Goal: Information Seeking & Learning: Find specific fact

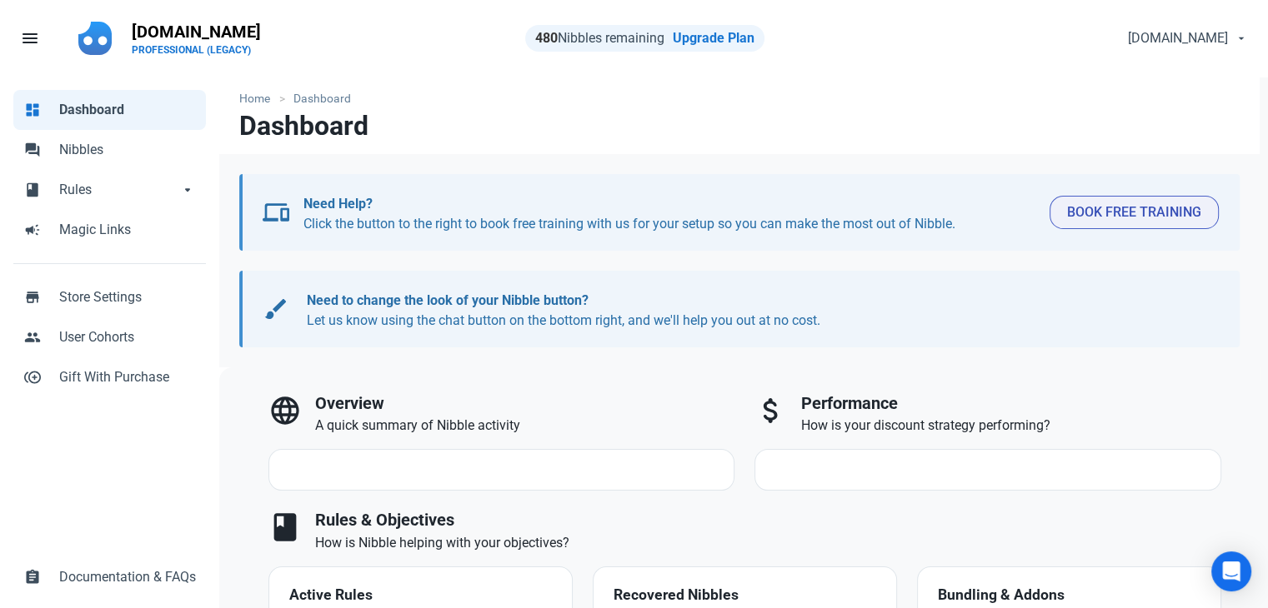
select select "7d"
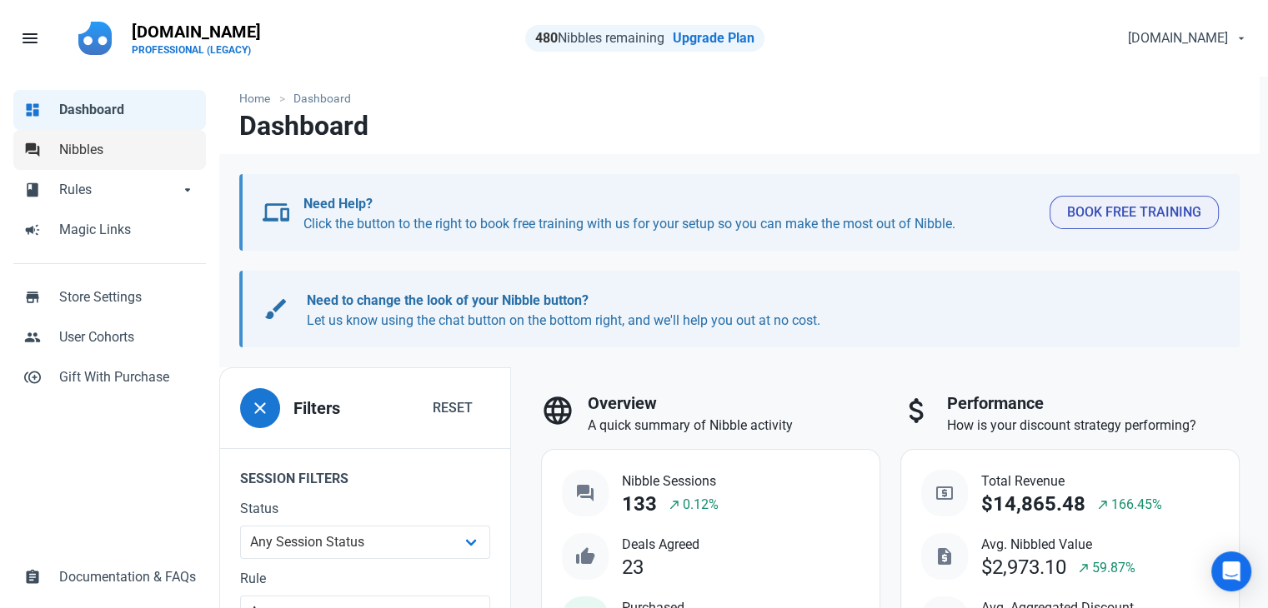
click at [89, 150] on span "Nibbles" at bounding box center [127, 150] width 137 height 20
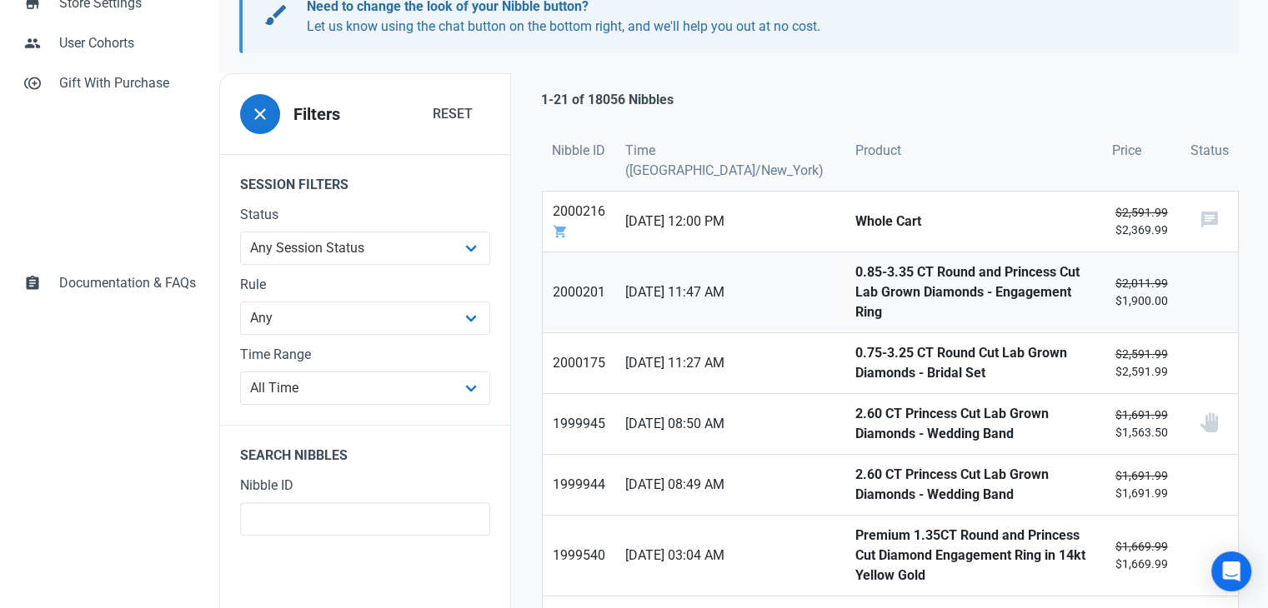
scroll to position [333, 0]
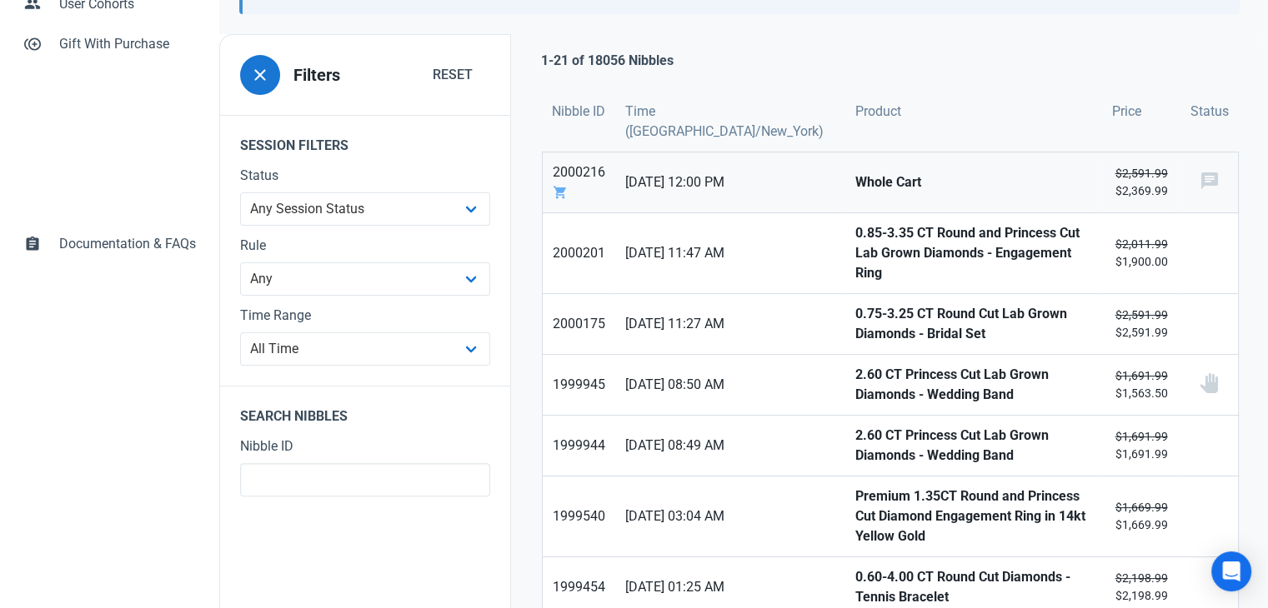
click at [855, 183] on strong "Whole Cart" at bounding box center [973, 183] width 237 height 20
click at [855, 224] on strong "0.85-3.35 CT Round and Princess Cut Lab Grown Diamonds - Engagement Ring" at bounding box center [973, 253] width 237 height 60
click at [855, 304] on strong "0.75-3.25 CT Round Cut Lab Grown Diamonds - Bridal Set" at bounding box center [973, 324] width 237 height 40
drag, startPoint x: 819, startPoint y: 354, endPoint x: 812, endPoint y: 381, distance: 27.7
click at [855, 365] on strong "2.60 CT Princess Cut Lab Grown Diamonds - Wedding Band" at bounding box center [973, 385] width 237 height 40
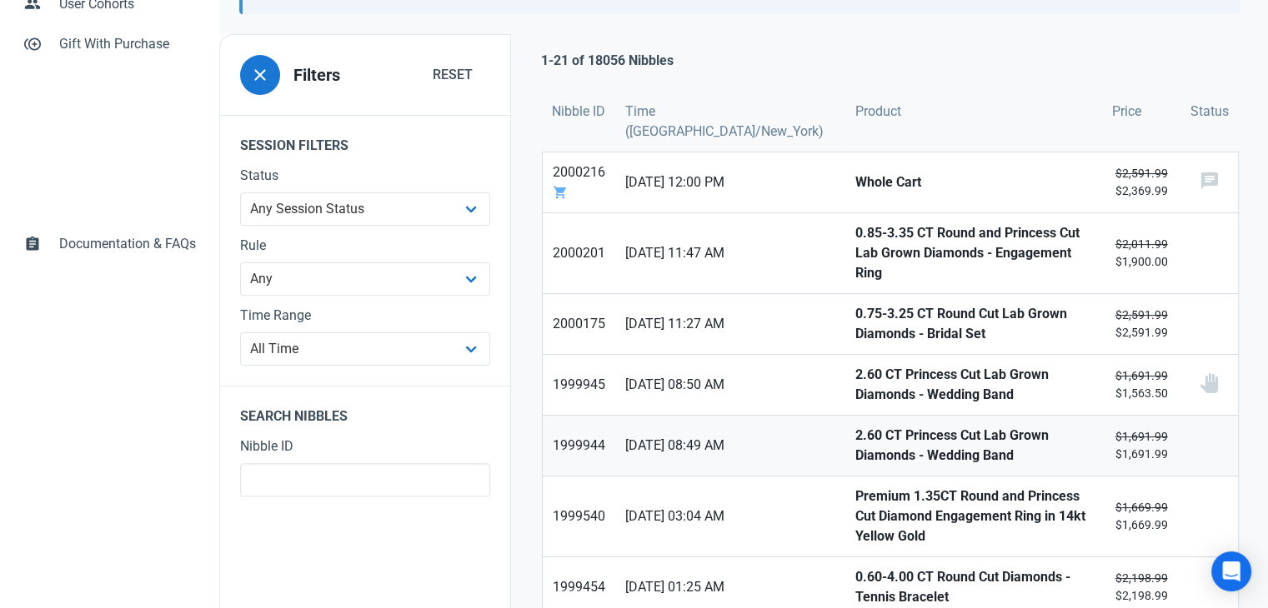
click at [845, 416] on link "2.60 CT Princess Cut Lab Grown Diamonds - Wedding Band" at bounding box center [973, 446] width 257 height 60
click at [855, 487] on strong "Premium 1.35CT Round and Princess Cut Diamond Engagement Ring in 14kt Yellow Go…" at bounding box center [973, 517] width 237 height 60
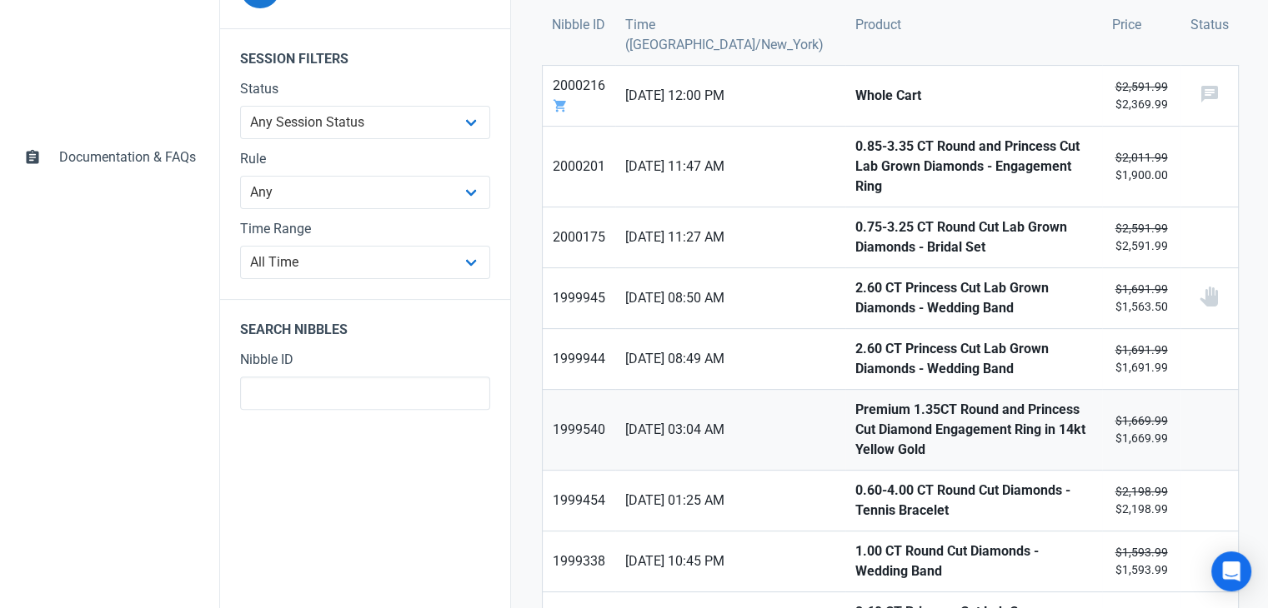
scroll to position [583, 0]
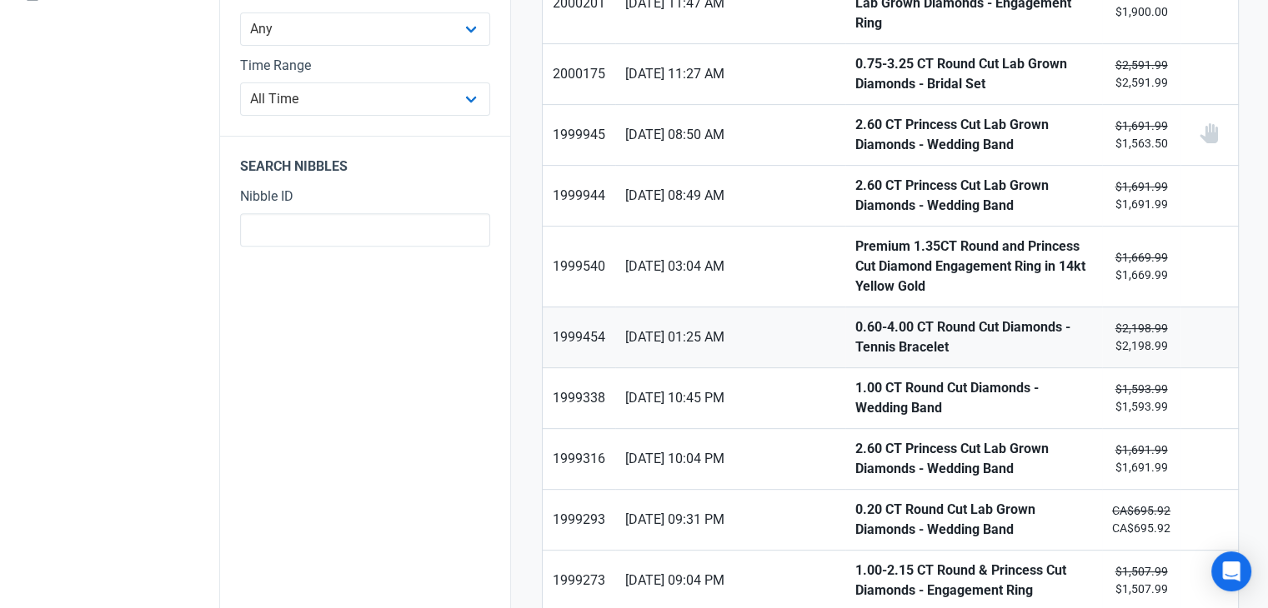
drag, startPoint x: 818, startPoint y: 293, endPoint x: 820, endPoint y: 339, distance: 45.9
click at [855, 318] on strong "0.60-4.00 CT Round Cut Diamonds - Tennis Bracelet" at bounding box center [973, 338] width 237 height 40
drag, startPoint x: 823, startPoint y: 353, endPoint x: 809, endPoint y: 421, distance: 69.8
click at [855, 378] on strong "1.00 CT Round Cut Diamonds - Wedding Band" at bounding box center [973, 398] width 237 height 40
click at [855, 439] on strong "2.60 CT Princess Cut Lab Grown Diamonds - Wedding Band" at bounding box center [973, 459] width 237 height 40
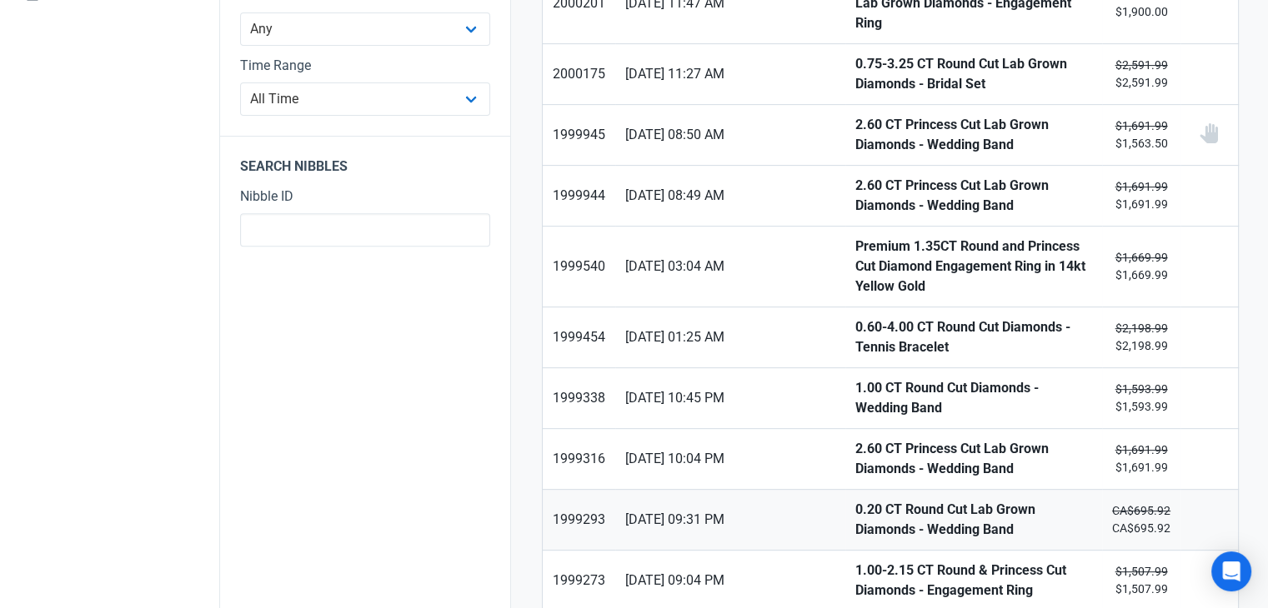
click at [855, 500] on strong "0.20 CT Round Cut Lab Grown Diamonds - Wedding Band" at bounding box center [973, 520] width 237 height 40
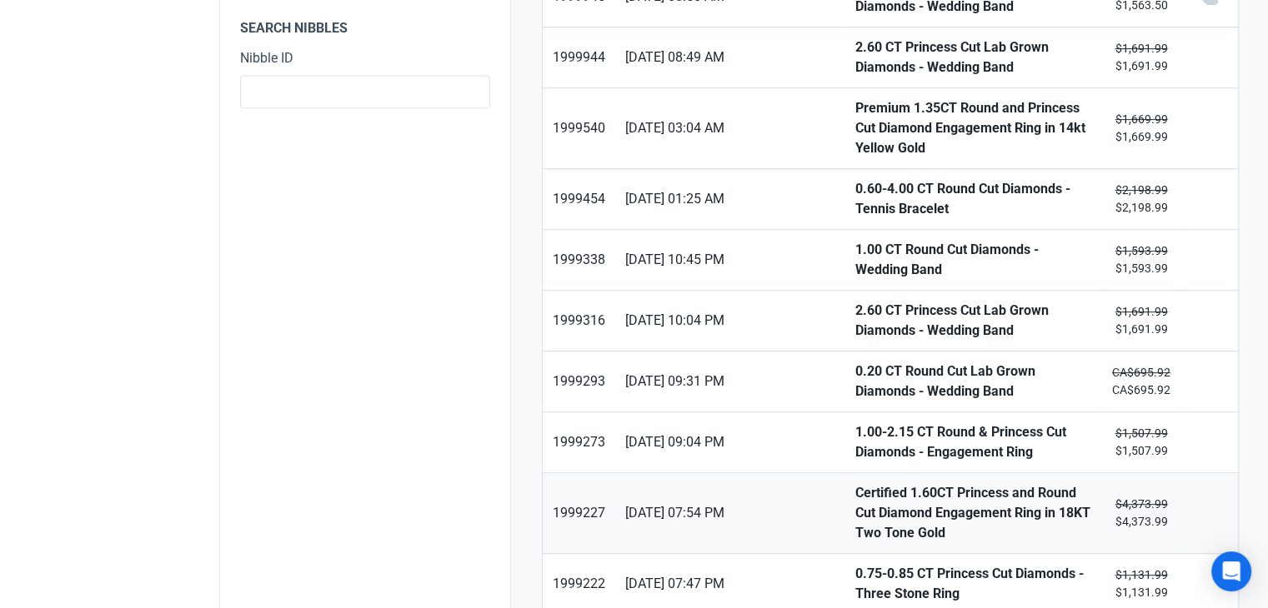
scroll to position [750, 0]
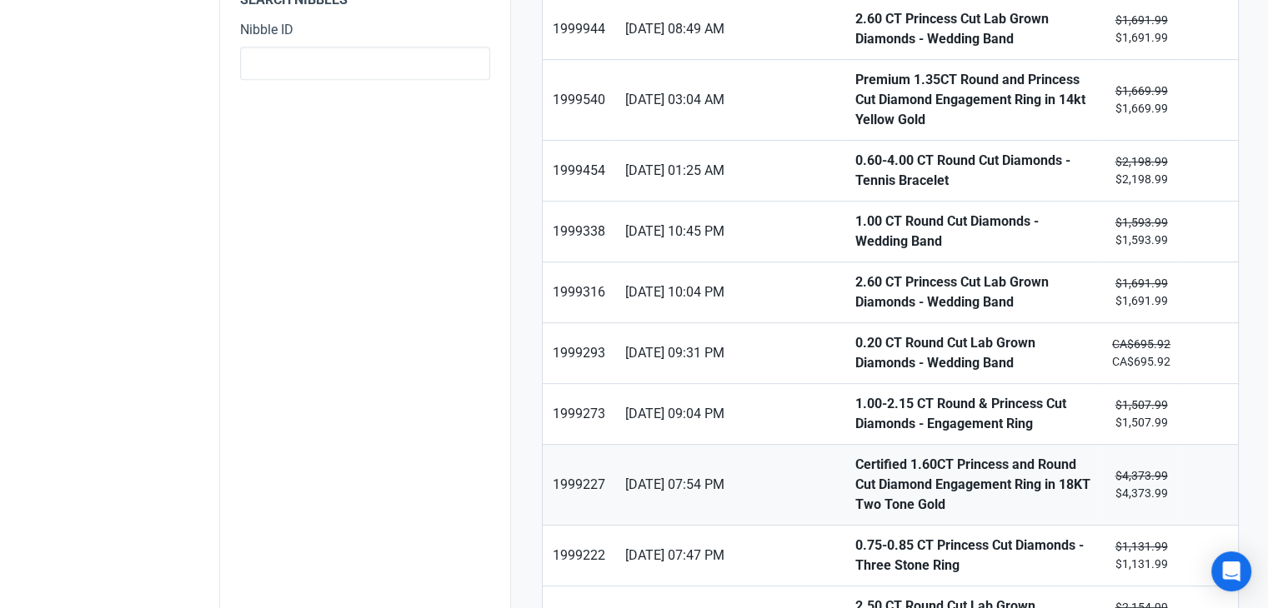
drag, startPoint x: 810, startPoint y: 367, endPoint x: 810, endPoint y: 424, distance: 57.5
click at [855, 394] on strong "1.00-2.15 CT Round & Princess Cut Diamonds - Engagement Ring" at bounding box center [973, 414] width 237 height 40
click at [855, 455] on strong "Certified 1.60CT Princess and Round Cut Diamond Engagement Ring in 18KT Two Ton…" at bounding box center [973, 485] width 237 height 60
click at [855, 536] on strong "0.75-0.85 CT Princess Cut Diamonds - Three Stone Ring" at bounding box center [973, 556] width 237 height 40
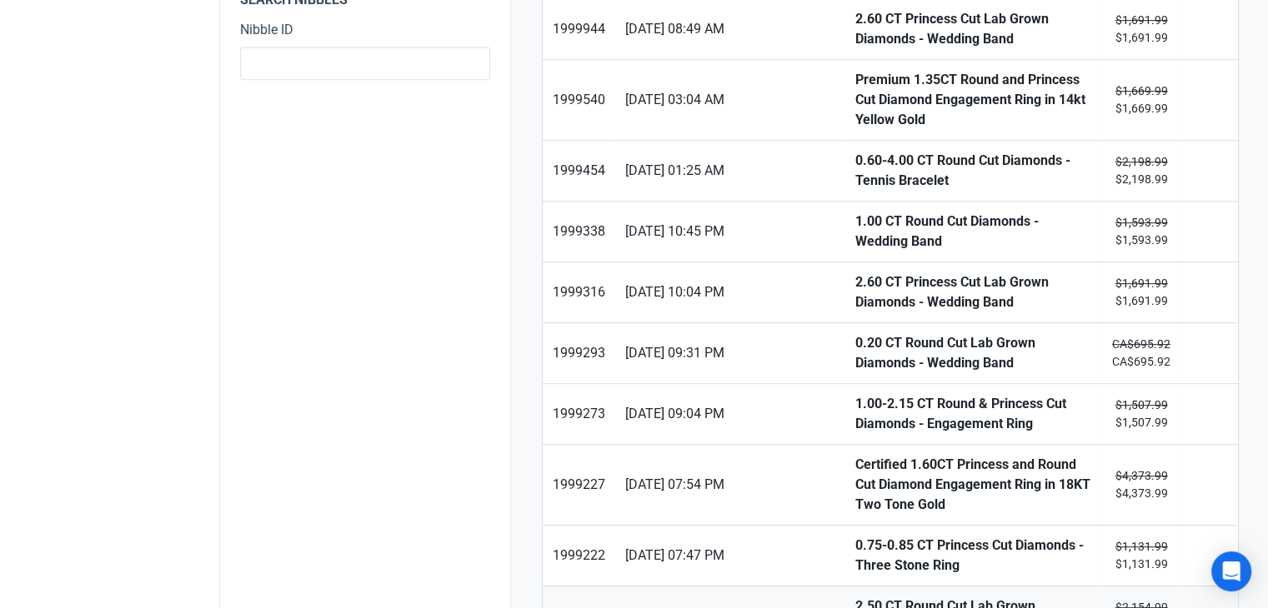
click at [855, 597] on strong "2.50 CT Round Cut Lab Grown Diamonds - Eternity Ring" at bounding box center [973, 617] width 237 height 40
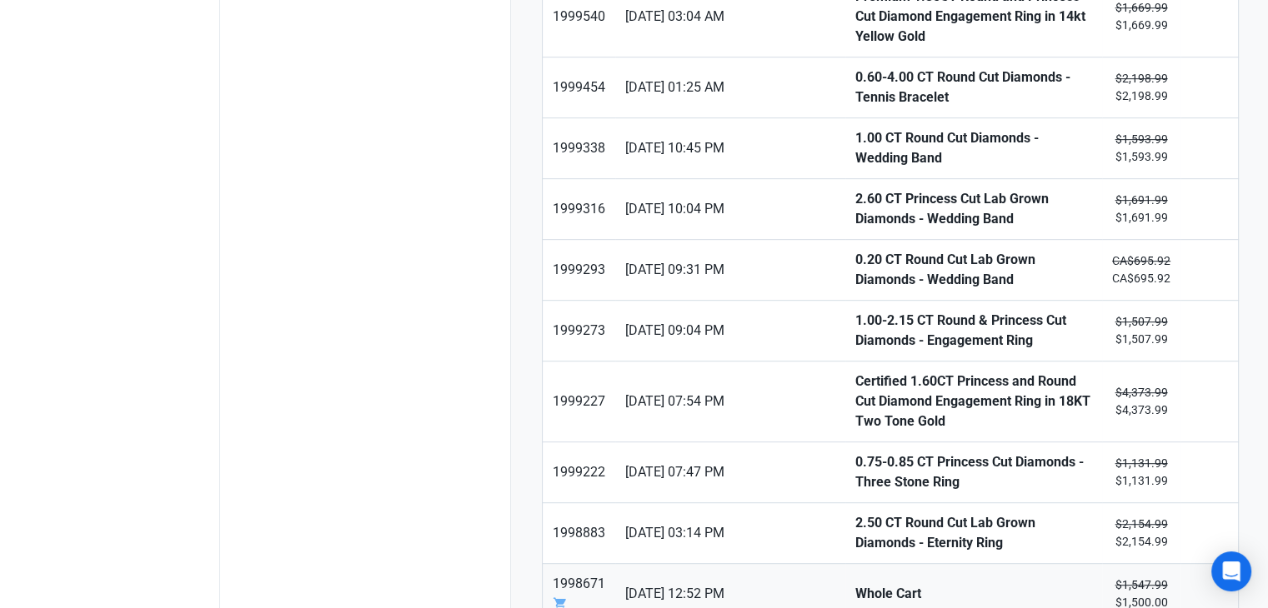
click at [855, 584] on strong "Whole Cart" at bounding box center [973, 594] width 237 height 20
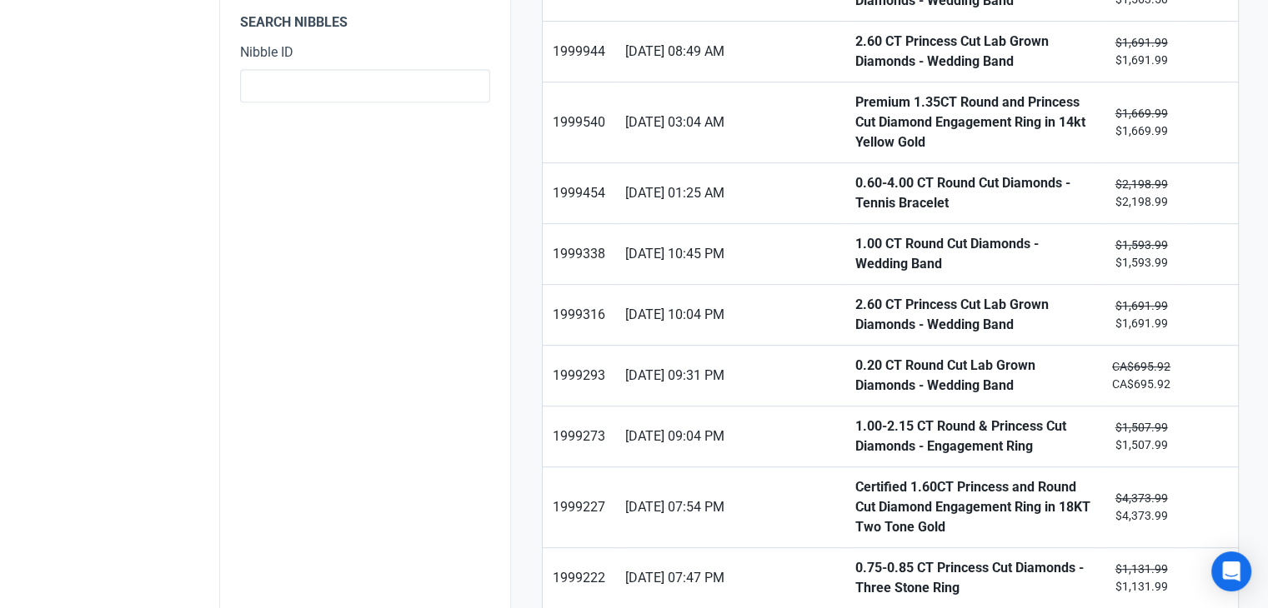
scroll to position [583, 0]
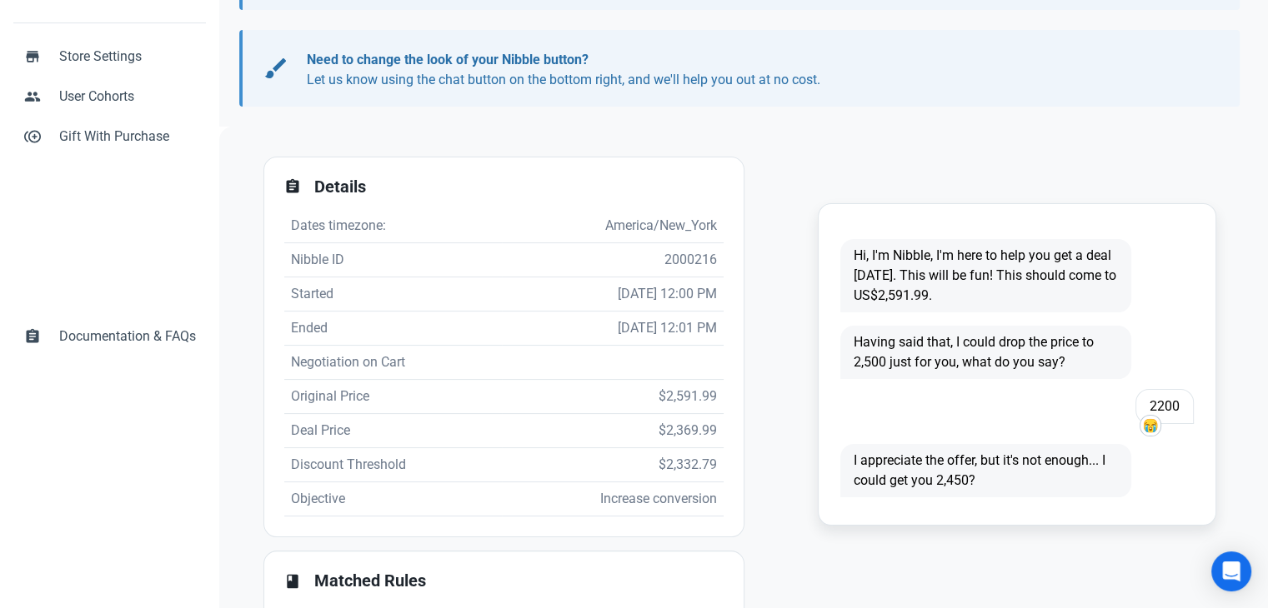
scroll to position [250, 0]
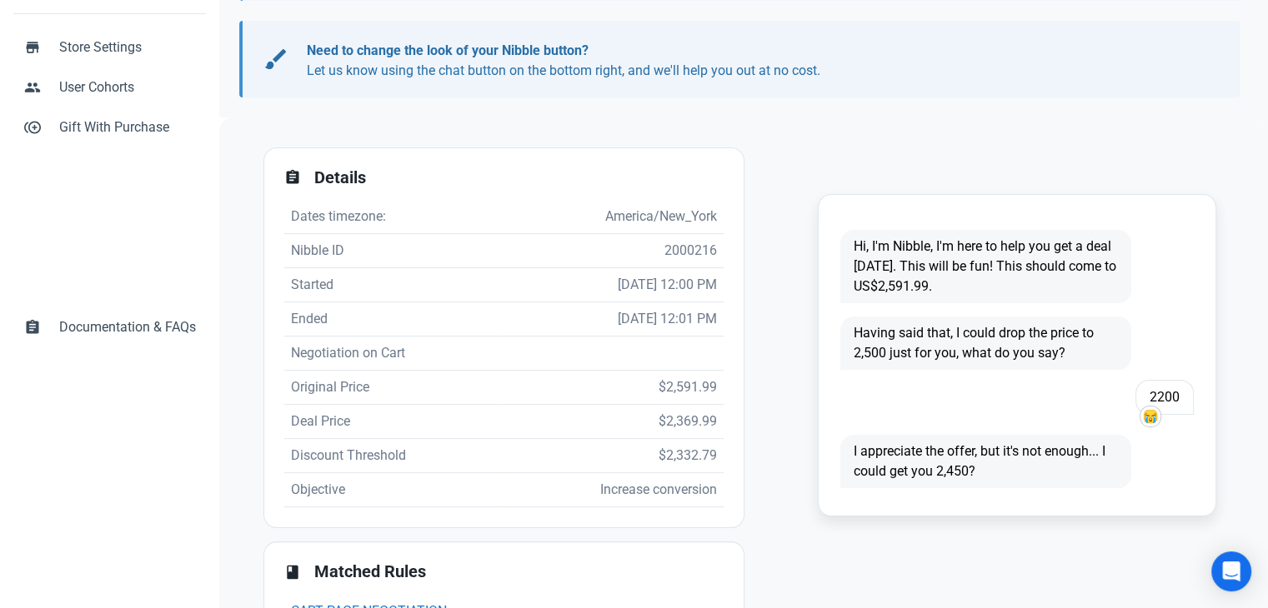
drag, startPoint x: 183, startPoint y: 484, endPoint x: 343, endPoint y: 506, distance: 161.5
click at [183, 484] on div "dashboard Dashboard forum Nibbles book Rules book Rules arrow_drop_down book Ru…" at bounding box center [109, 258] width 219 height 863
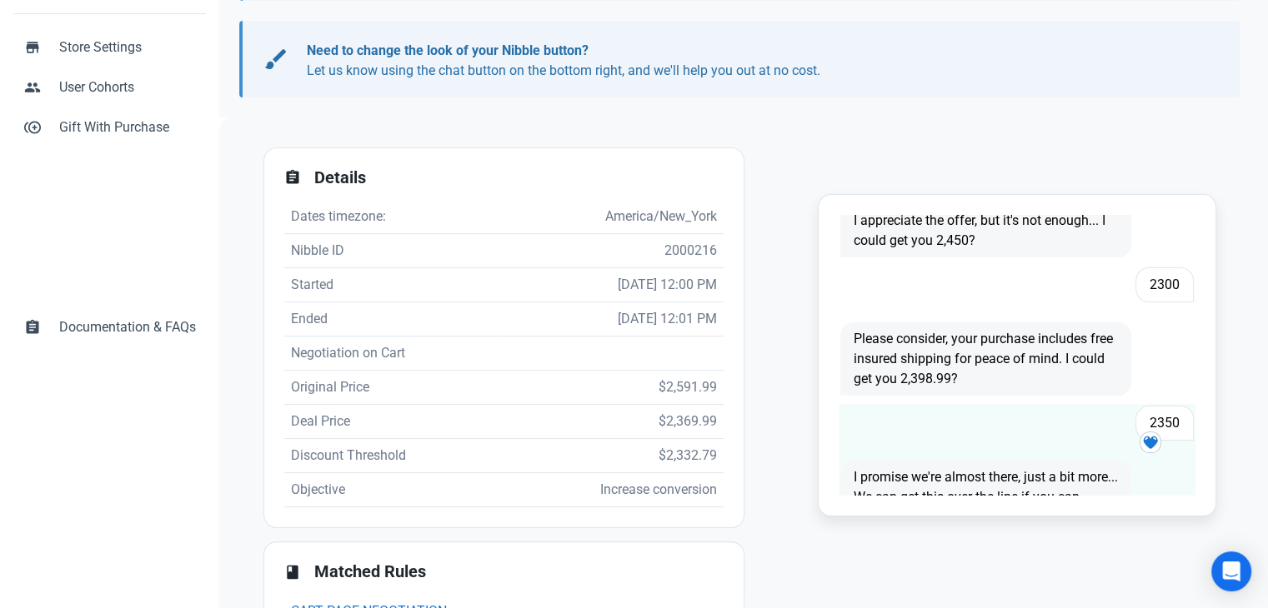
scroll to position [276, 0]
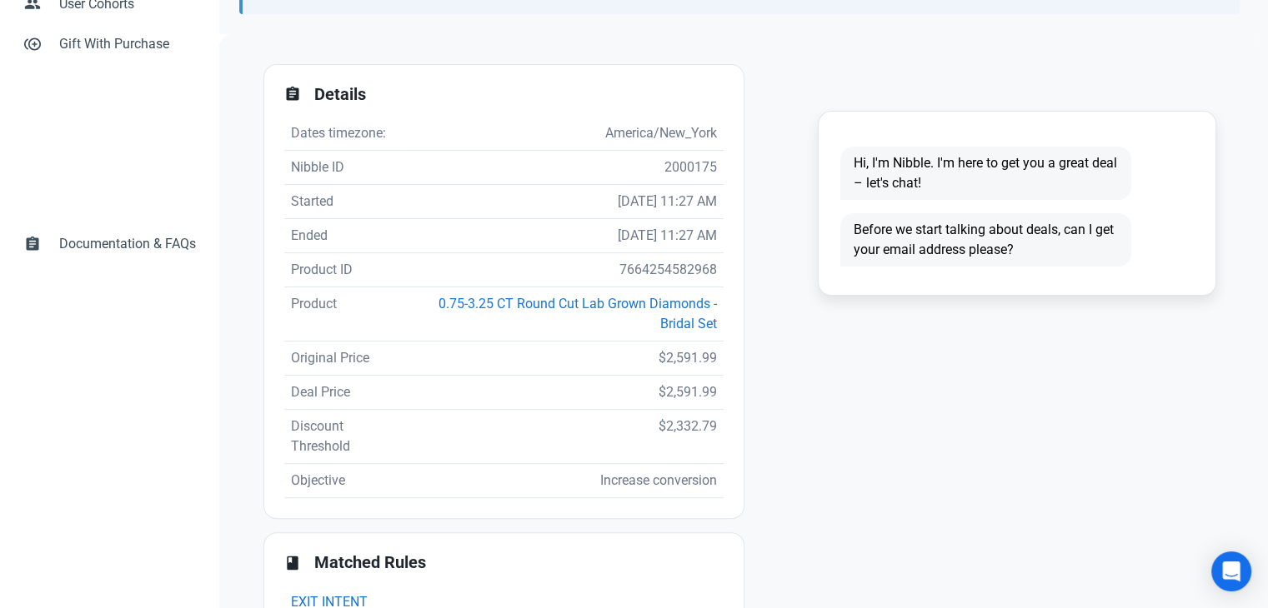
scroll to position [2, 0]
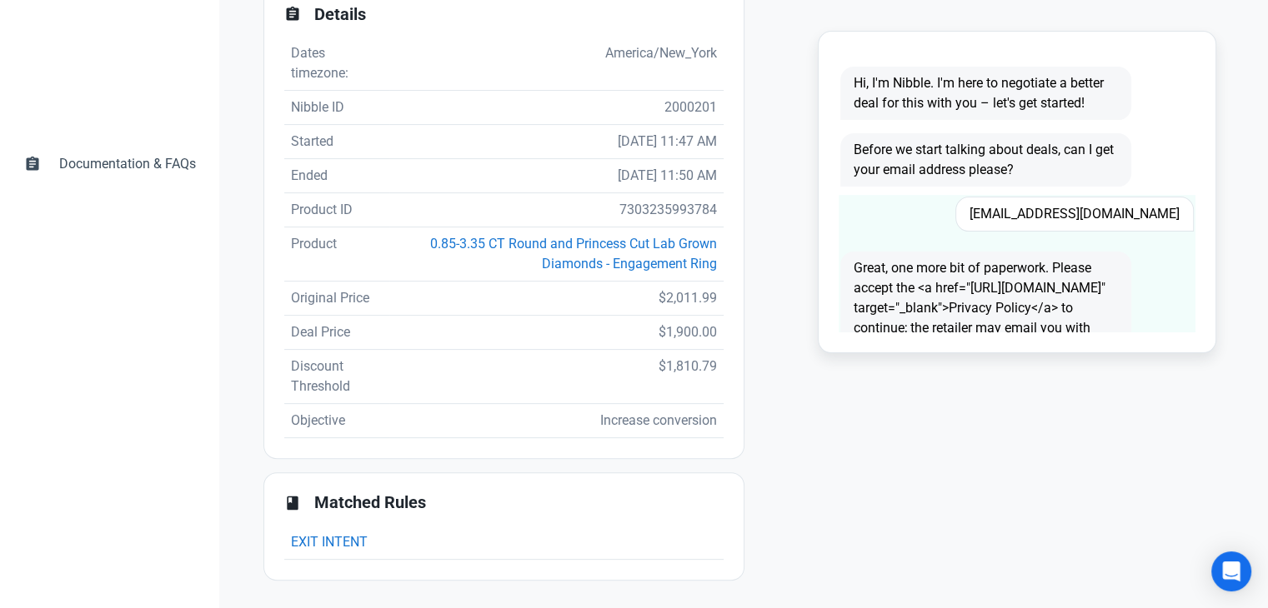
click at [1044, 208] on span "mikelavoie1978@bellsouth.net" at bounding box center [1074, 214] width 238 height 35
click at [1044, 209] on span "mikelavoie1978@bellsouth.net" at bounding box center [1074, 214] width 238 height 35
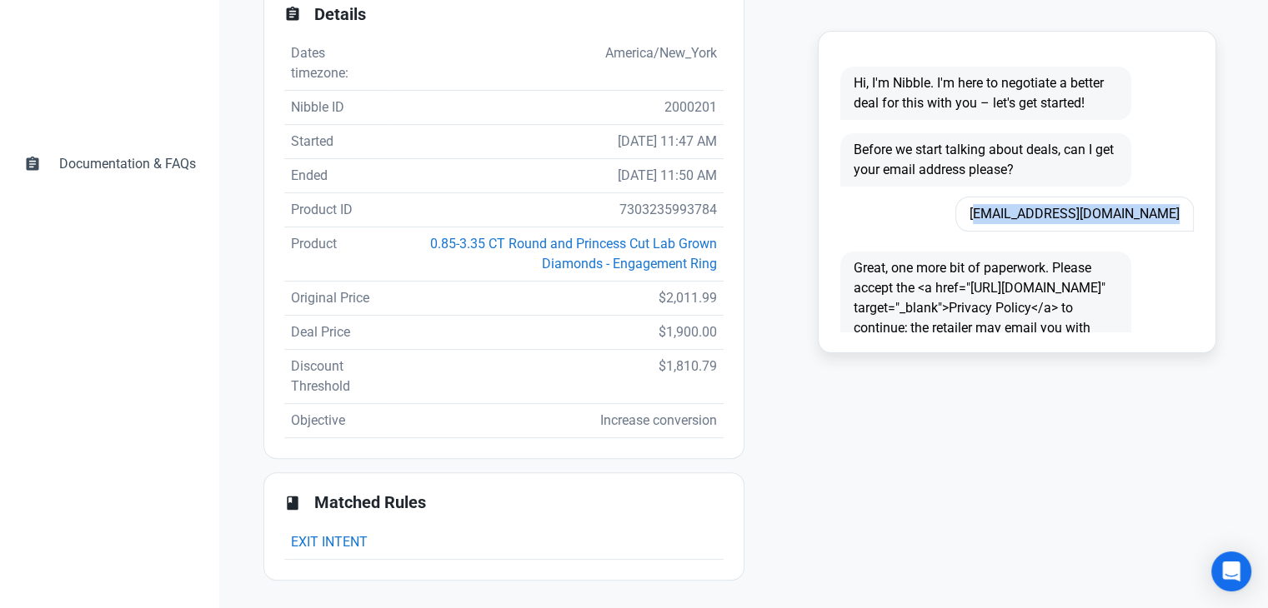
copy span "mikelavoie1978@bellsouth.net"
click at [659, 208] on td "7303235993784" at bounding box center [555, 210] width 333 height 34
copy td "7303235993784"
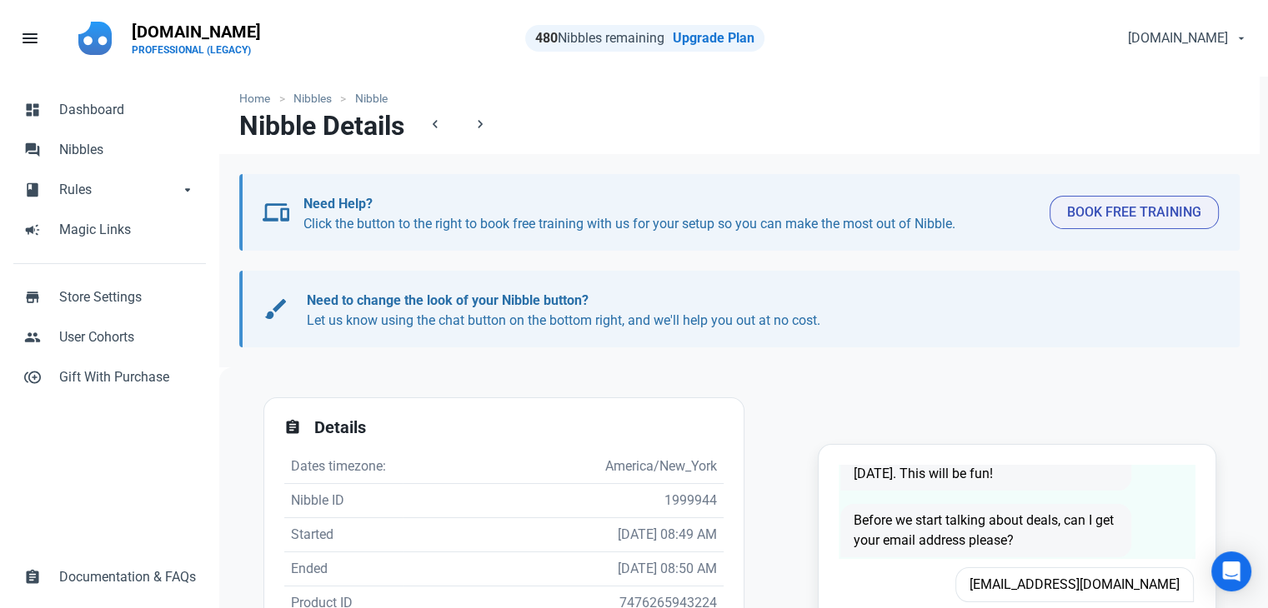
scroll to position [167, 0]
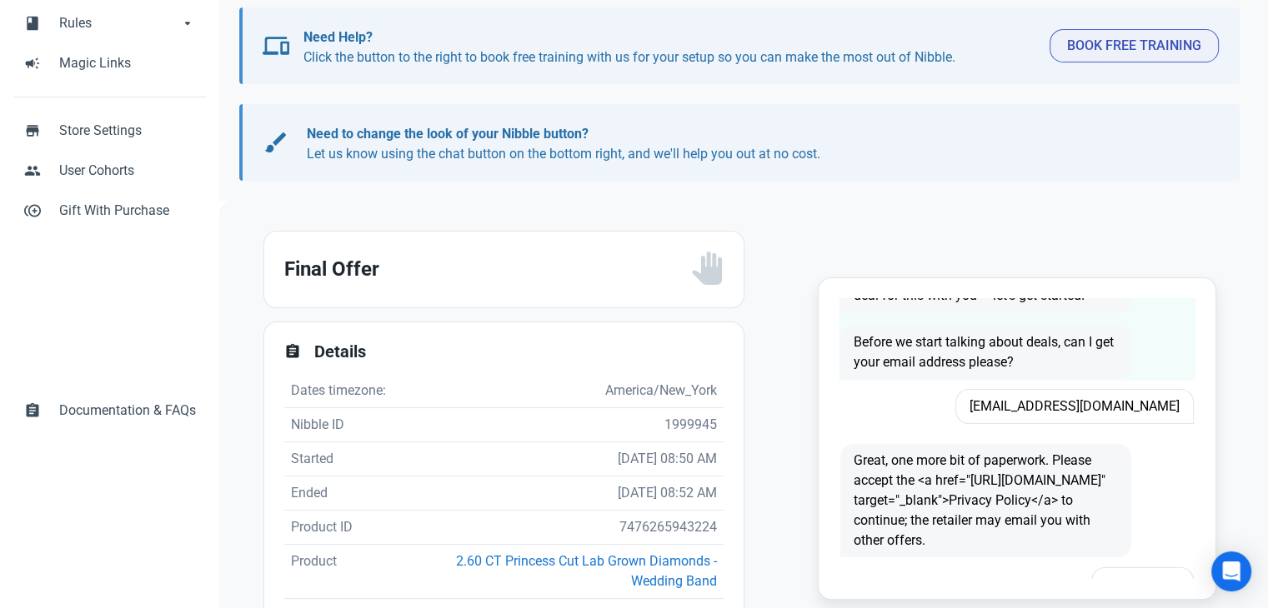
scroll to position [83, 0]
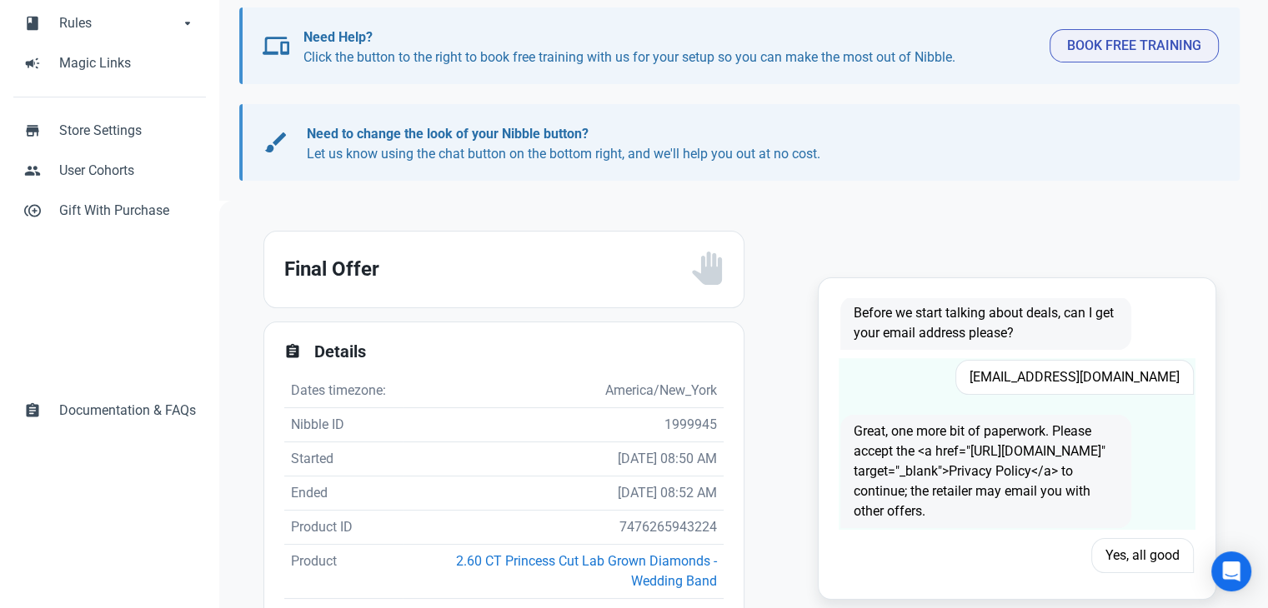
click at [1067, 386] on span "Mrandall412@hotmail.com" at bounding box center [1074, 377] width 238 height 35
click at [1067, 385] on span "Mrandall412@hotmail.com" at bounding box center [1074, 377] width 238 height 35
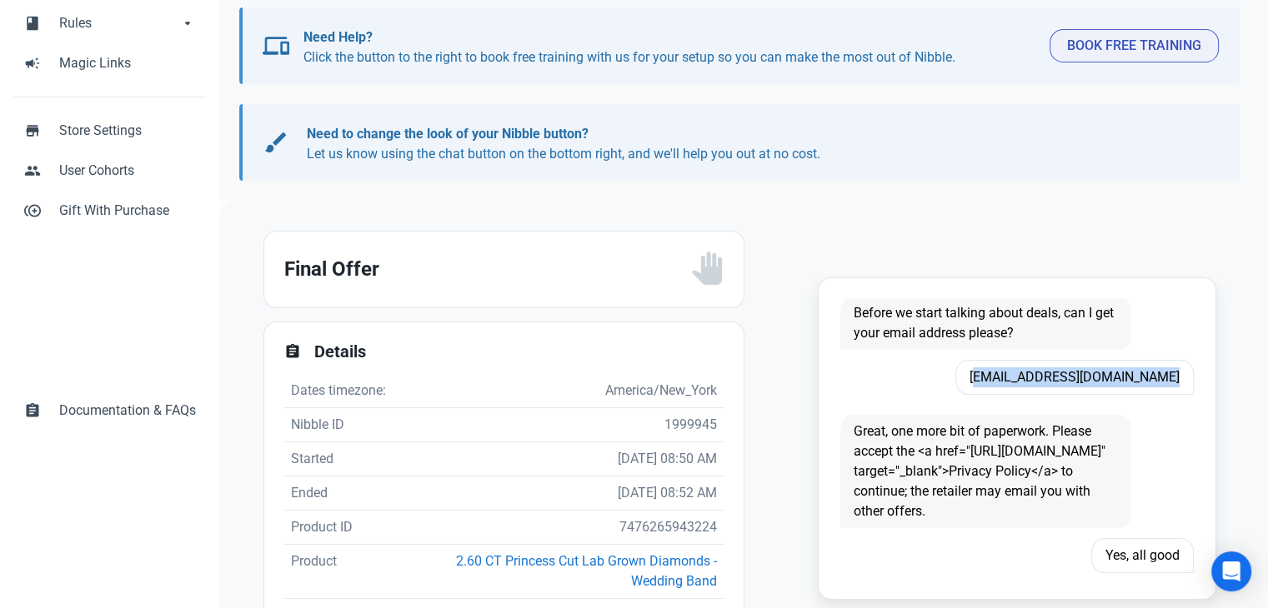
copy span "Mrandall412@hotmail.com"
click at [227, 290] on div "Home Nibbles Nibble Nibble Details chevron_left chevron_right devices Need Help…" at bounding box center [739, 441] width 1040 height 1063
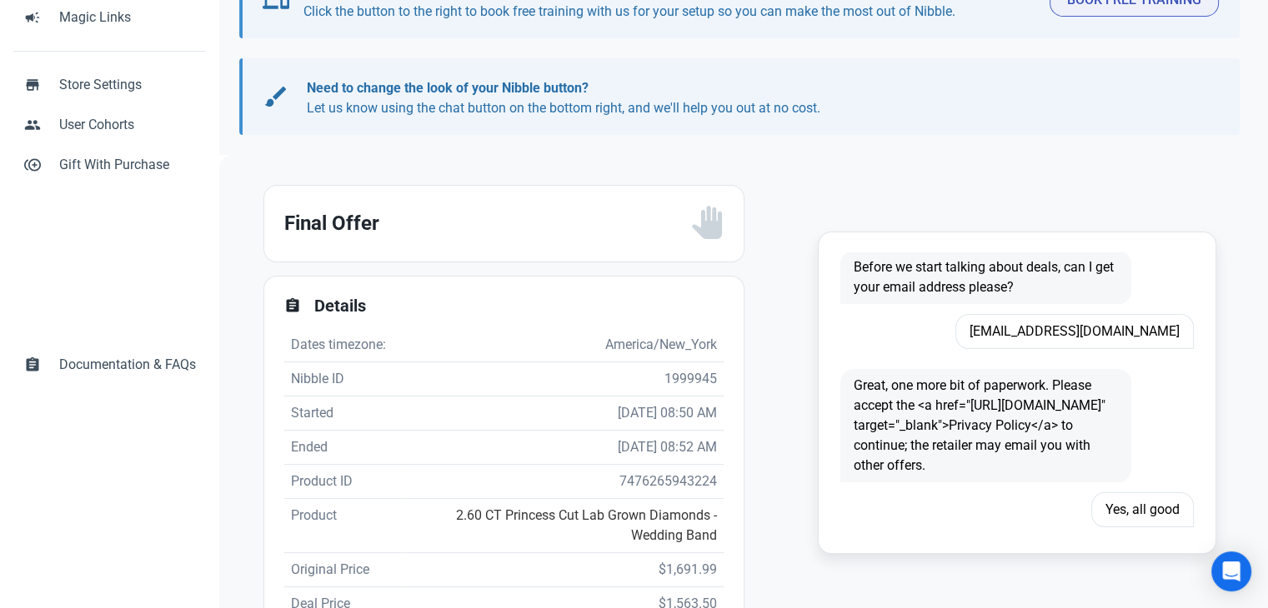
scroll to position [250, 0]
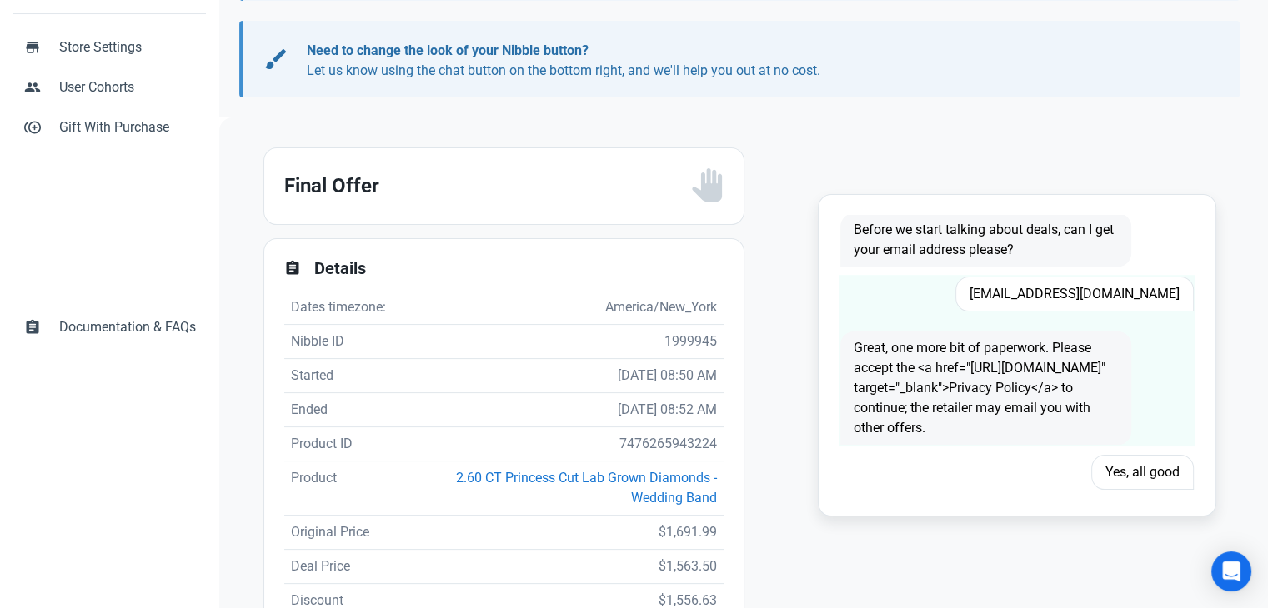
click at [1097, 298] on span "Mrandall412@hotmail.com" at bounding box center [1074, 294] width 238 height 35
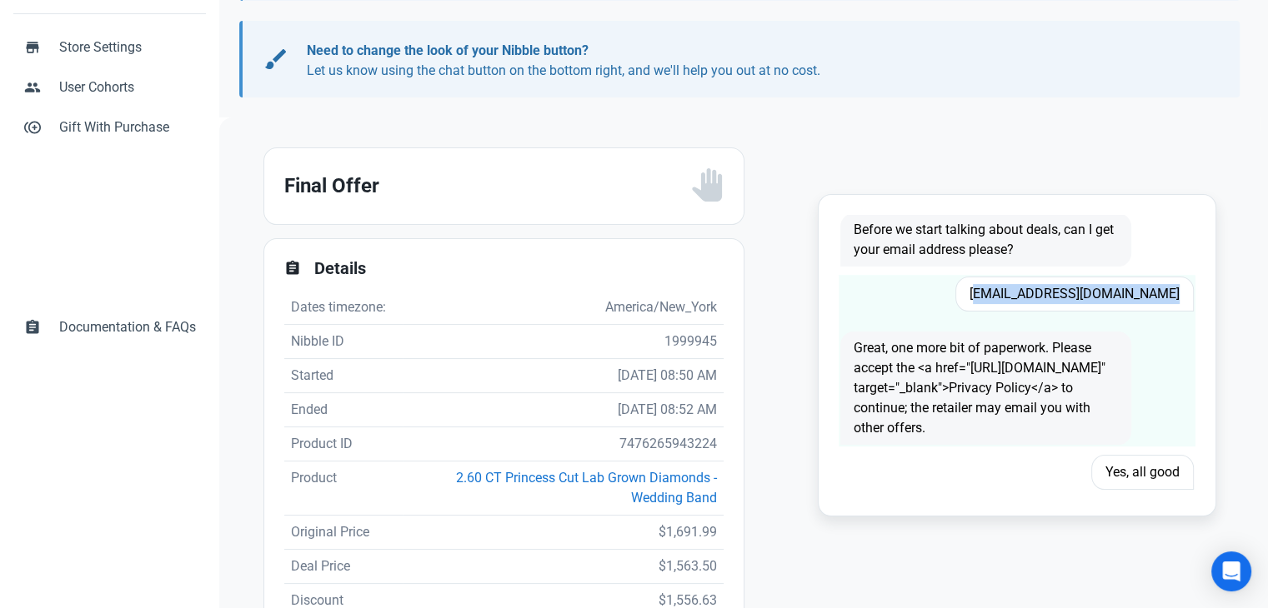
copy span "Mrandall412@hotmail.com"
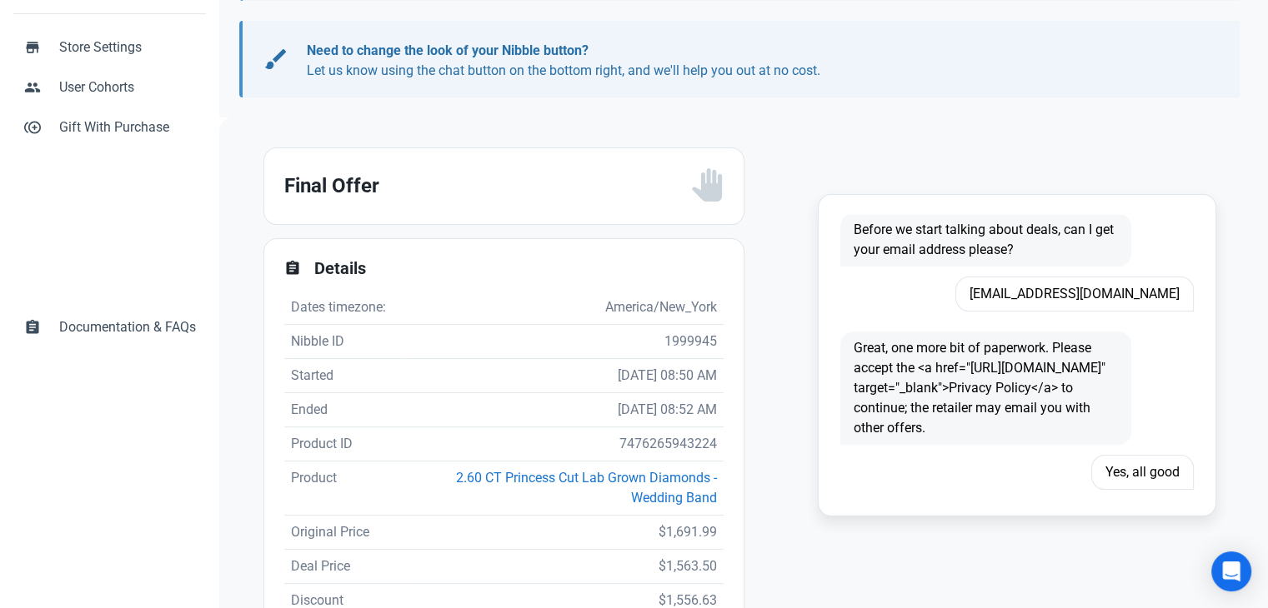
click at [670, 445] on td "7476265943224" at bounding box center [563, 445] width 321 height 34
copy td "7476265943224"
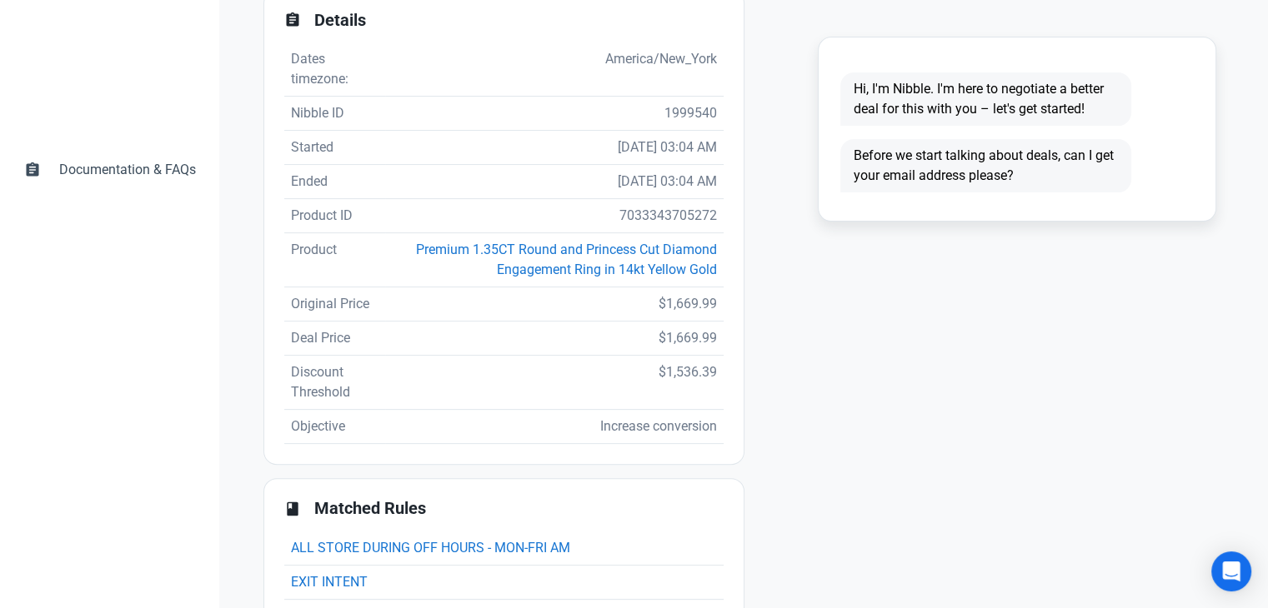
scroll to position [417, 0]
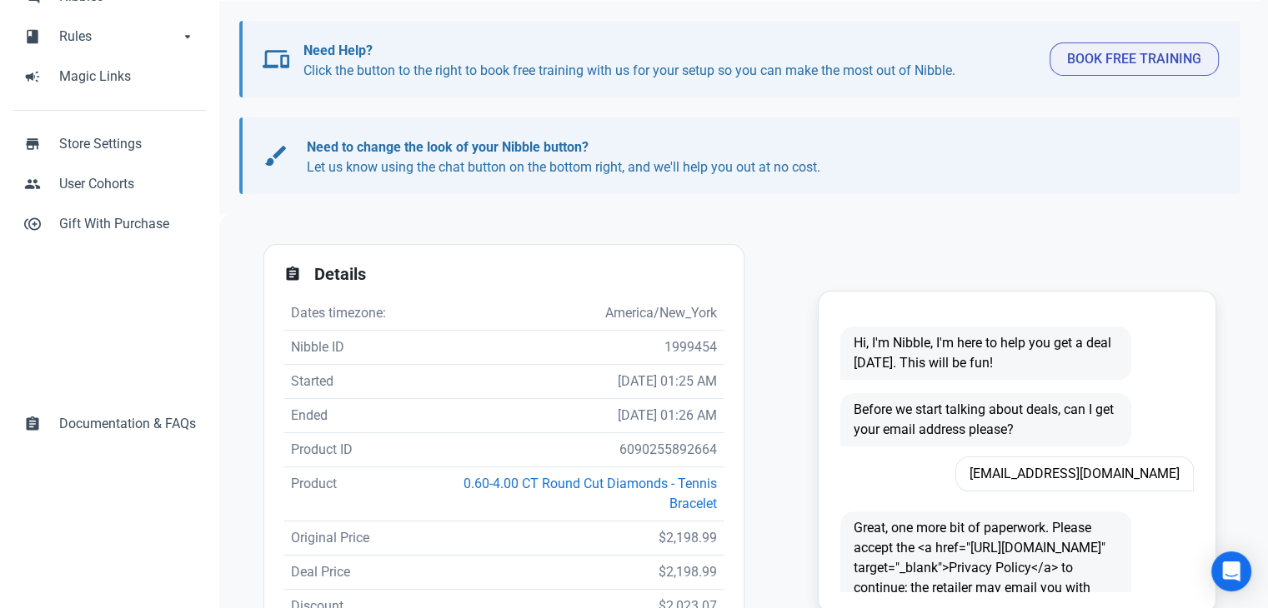
scroll to position [250, 0]
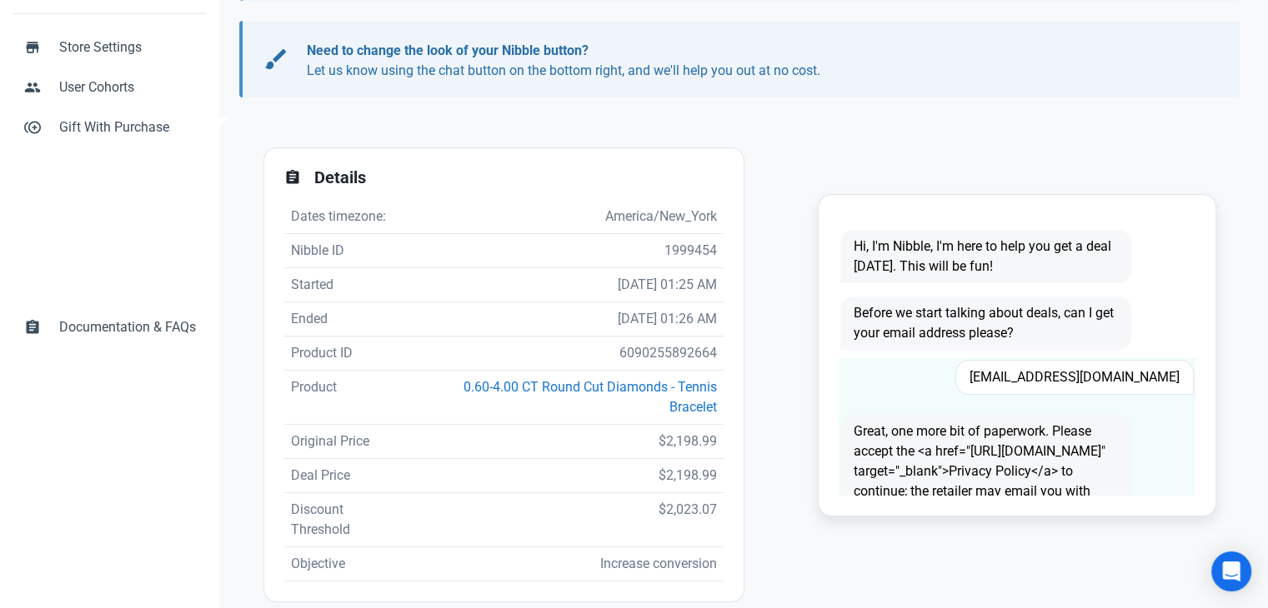
click at [1059, 377] on span "[EMAIL_ADDRESS][DOMAIN_NAME]" at bounding box center [1074, 377] width 238 height 35
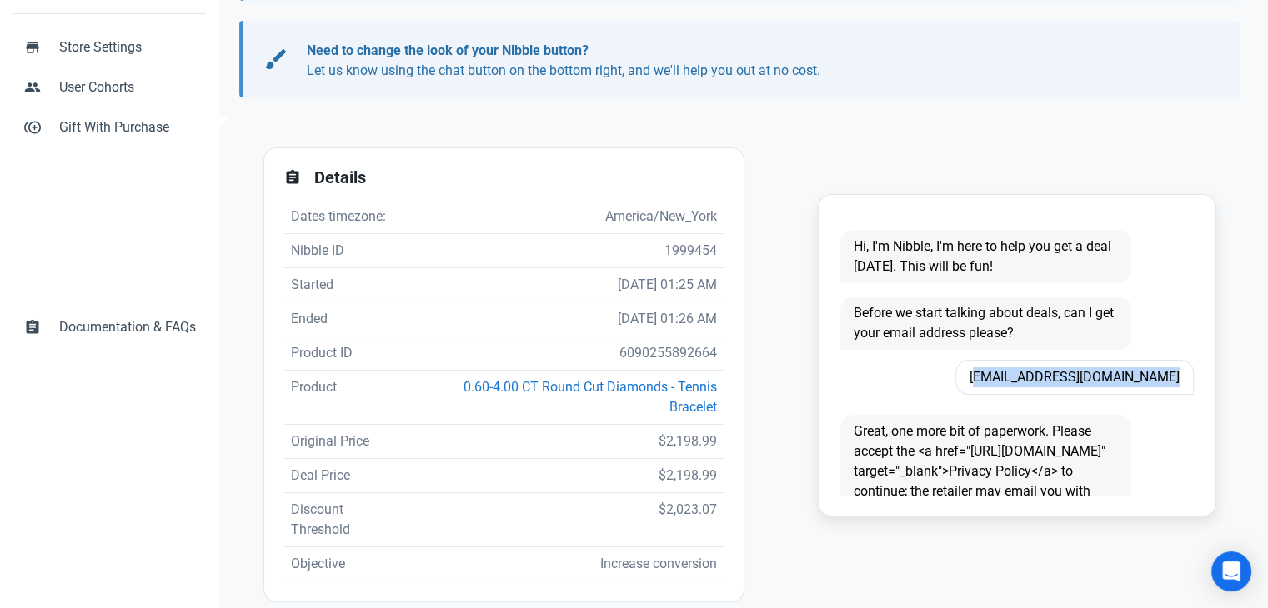
copy span "[EMAIL_ADDRESS][DOMAIN_NAME]"
click at [669, 353] on td "6090255892664" at bounding box center [567, 354] width 313 height 34
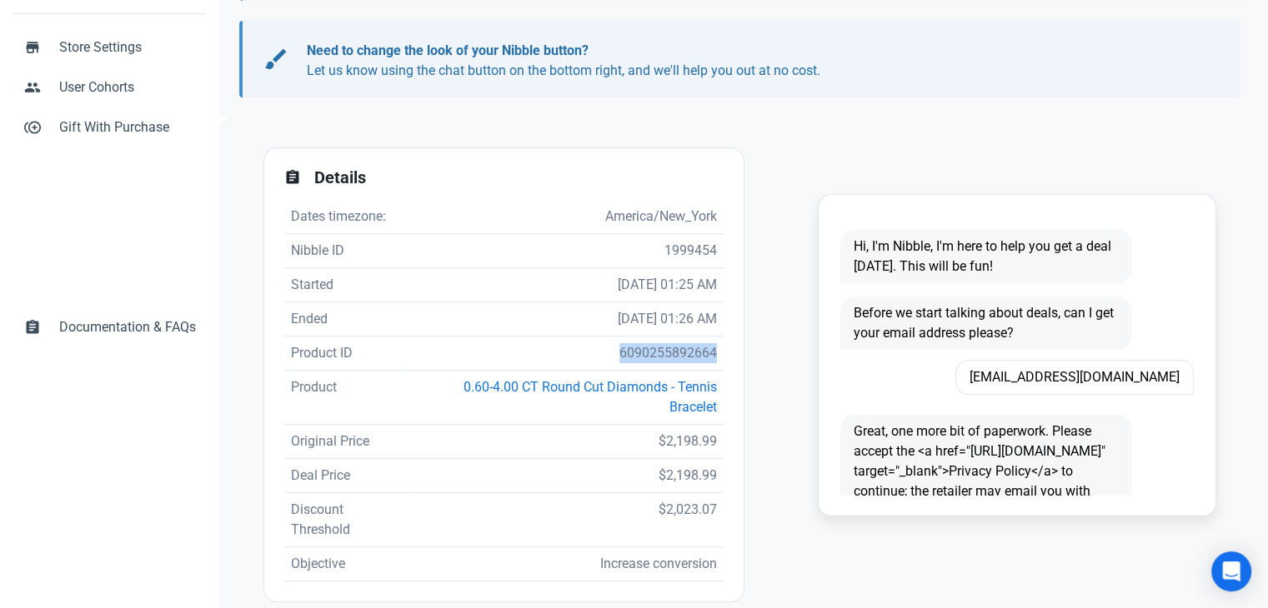
click at [669, 353] on td "6090255892664" at bounding box center [567, 354] width 313 height 34
copy td "6090255892664"
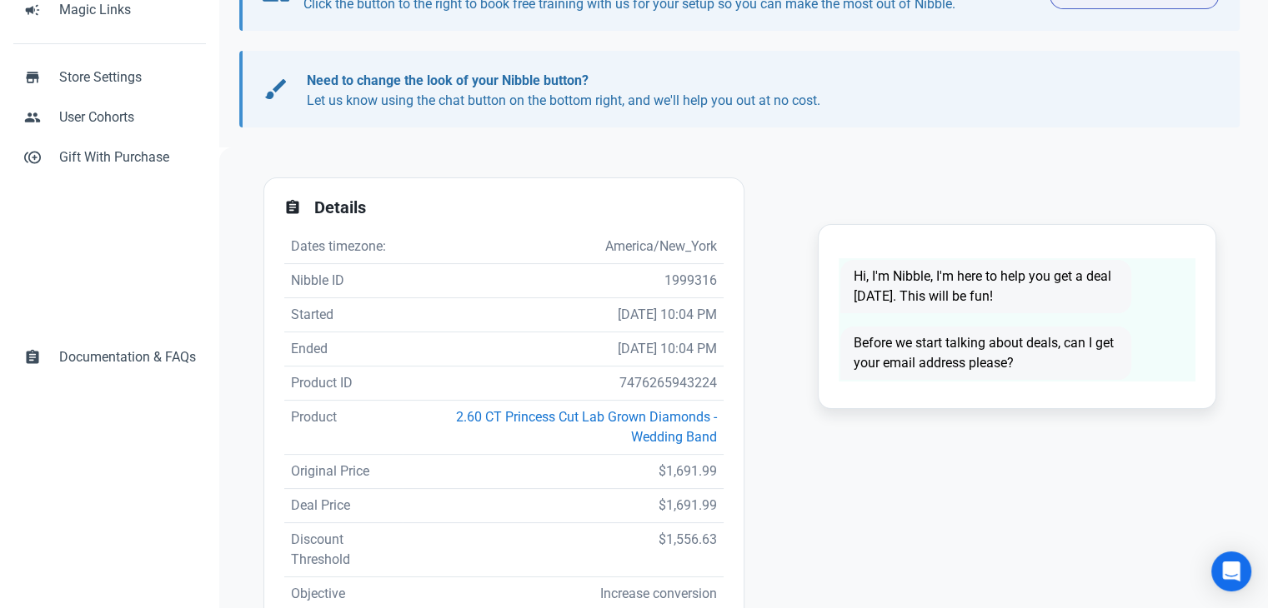
scroll to position [250, 0]
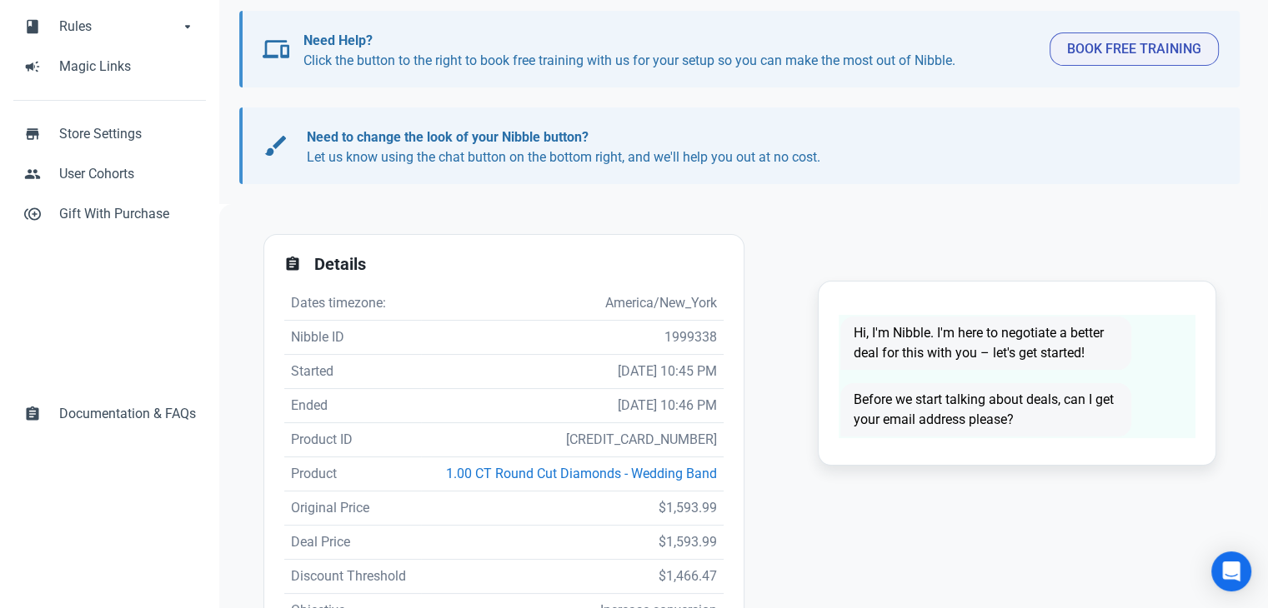
scroll to position [167, 0]
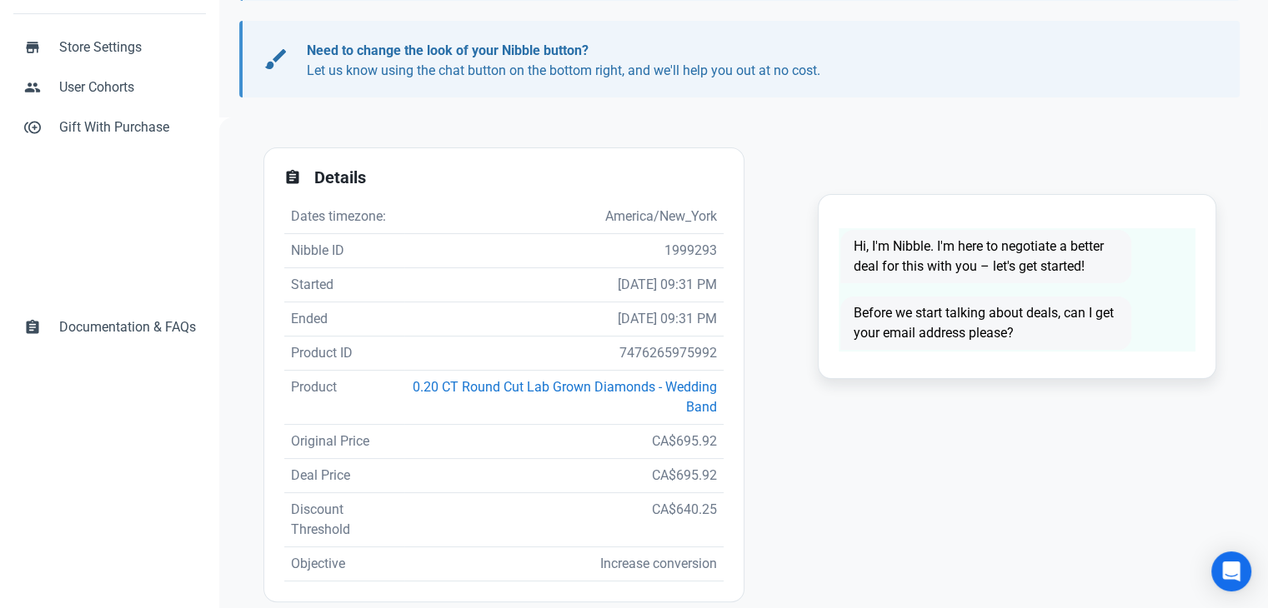
scroll to position [2, 0]
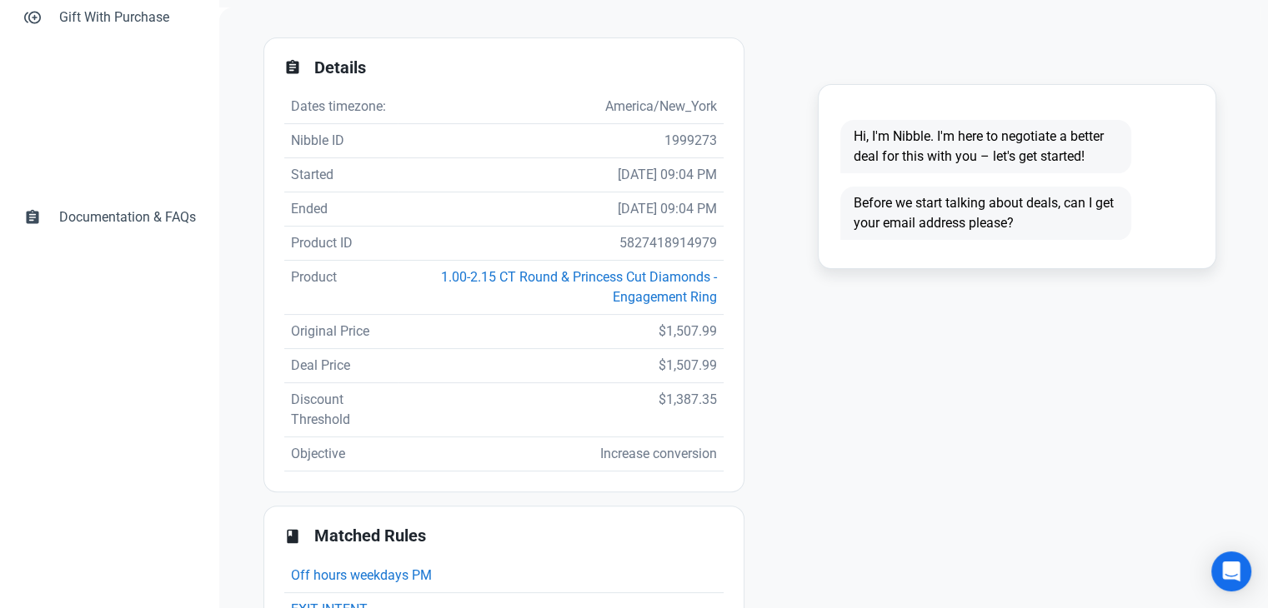
scroll to position [250, 0]
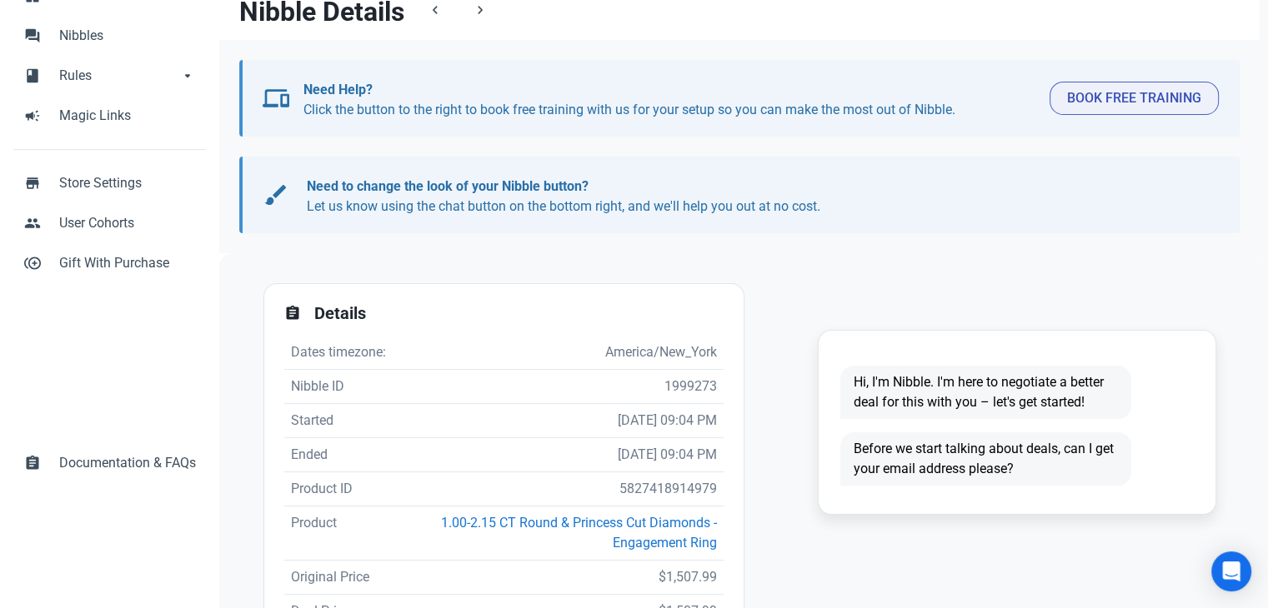
scroll to position [250, 0]
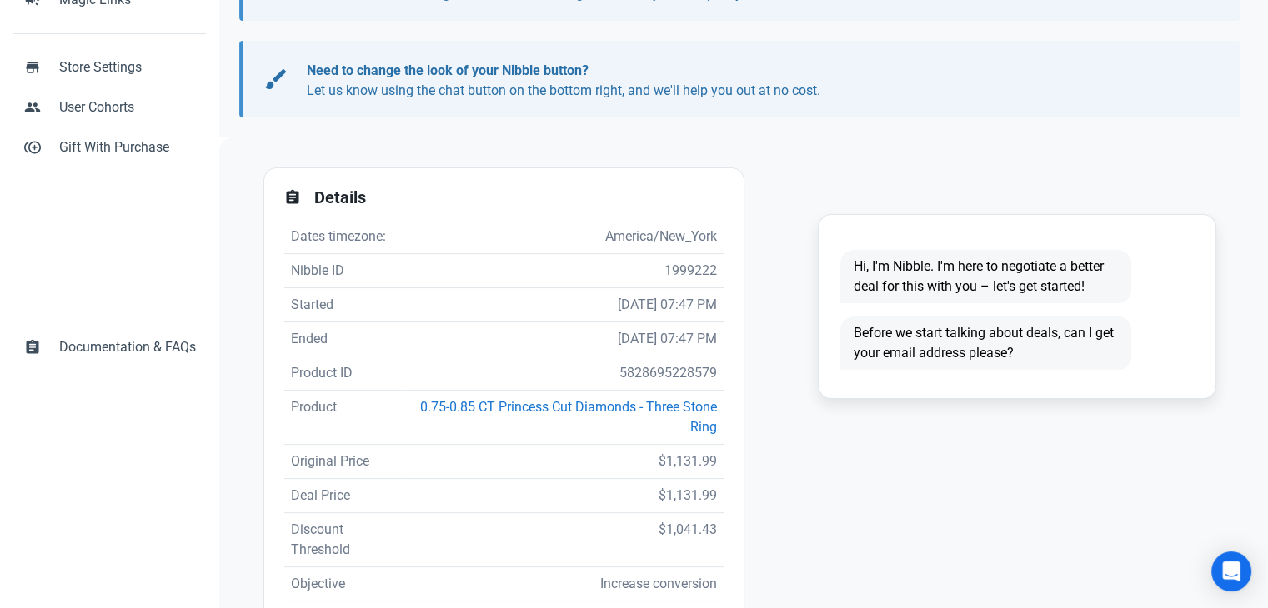
scroll to position [417, 0]
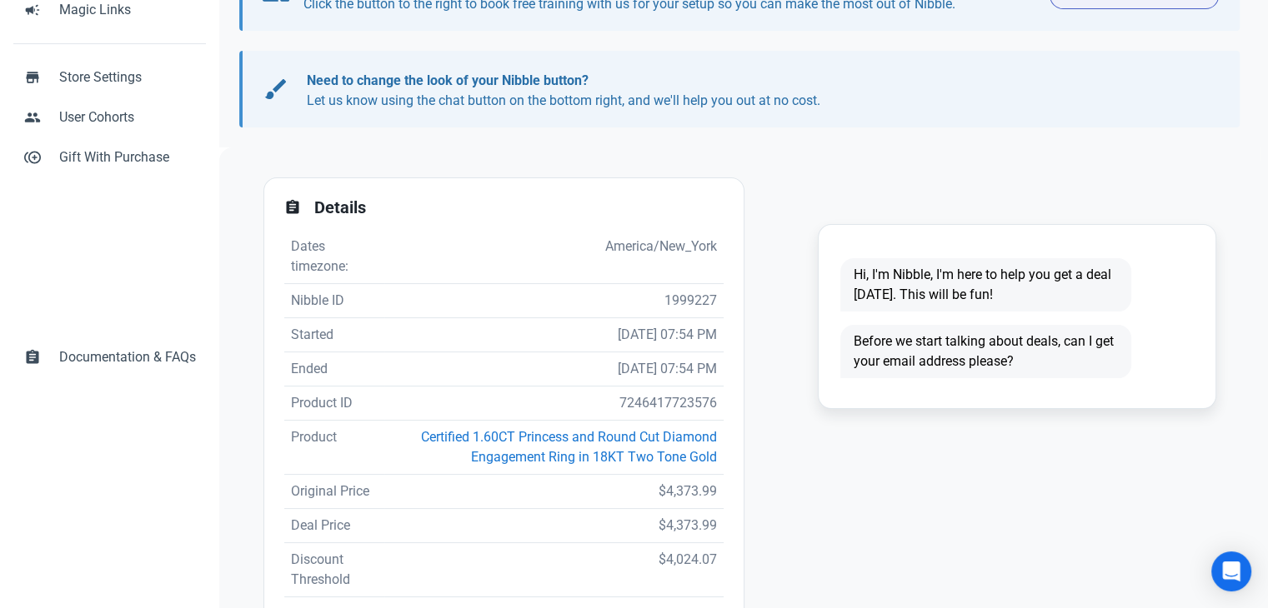
scroll to position [250, 0]
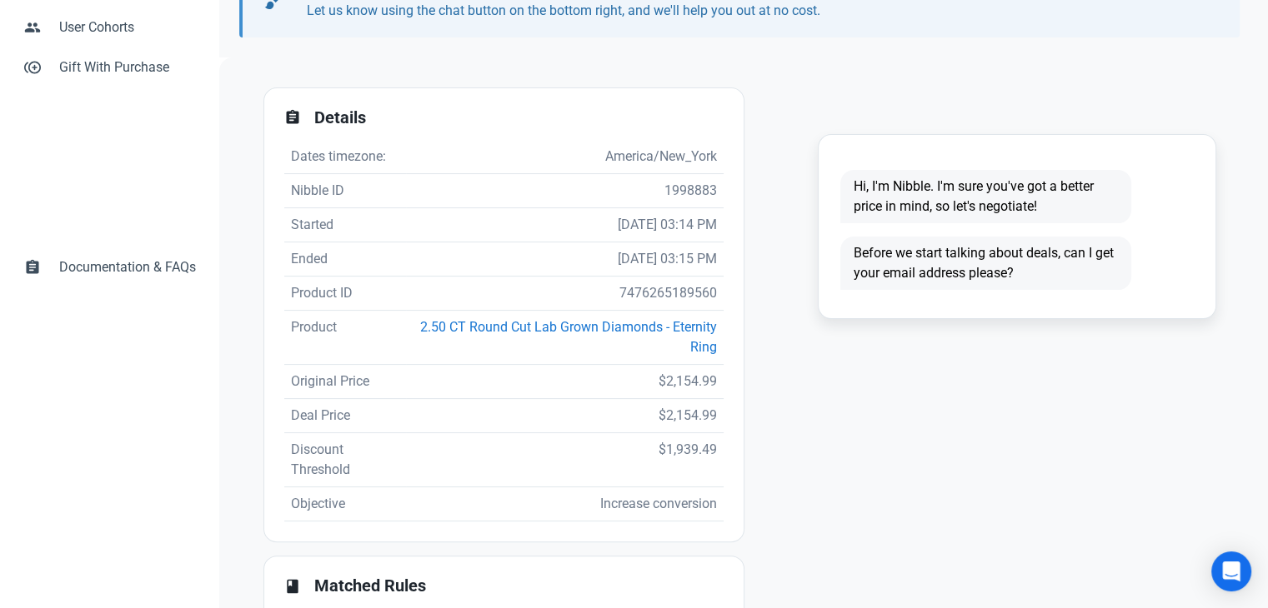
scroll to position [333, 0]
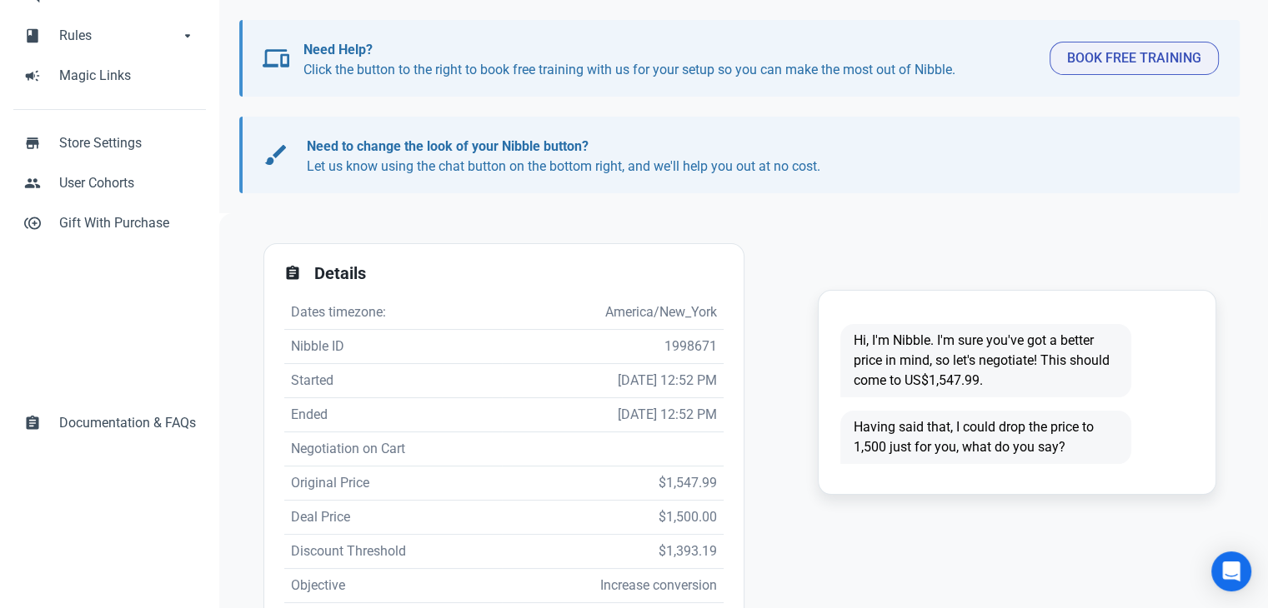
scroll to position [250, 0]
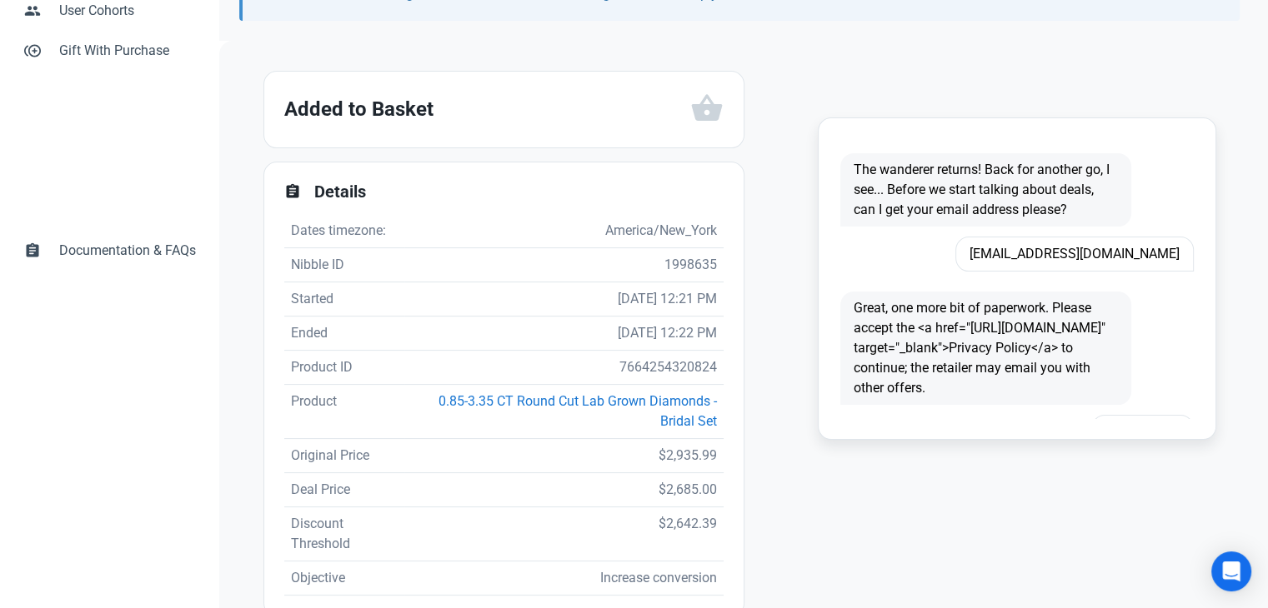
scroll to position [333, 0]
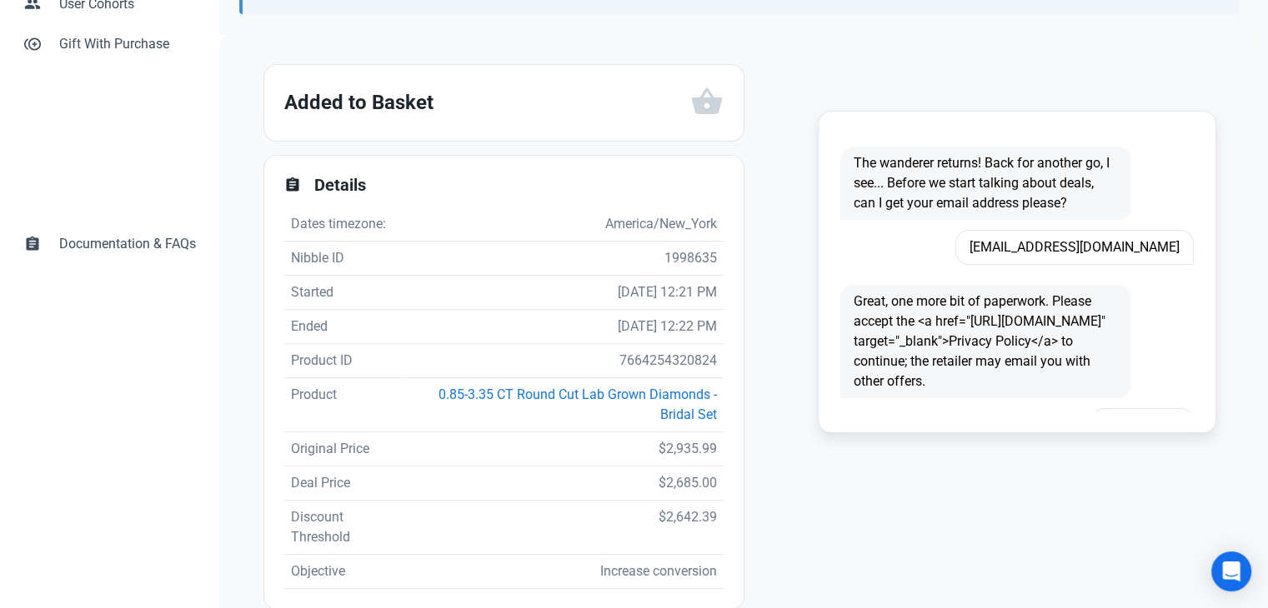
click at [99, 423] on div "dashboard Dashboard forum Nibbles book Rules book Rules arrow_drop_down book Ru…" at bounding box center [109, 257] width 219 height 1029
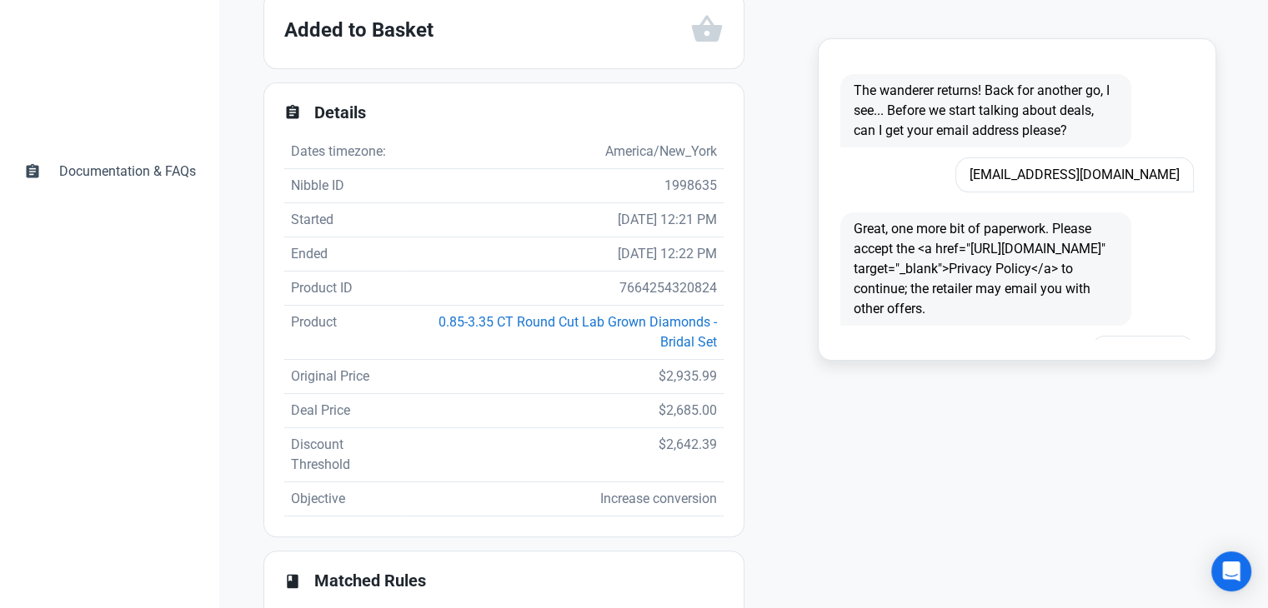
scroll to position [317, 0]
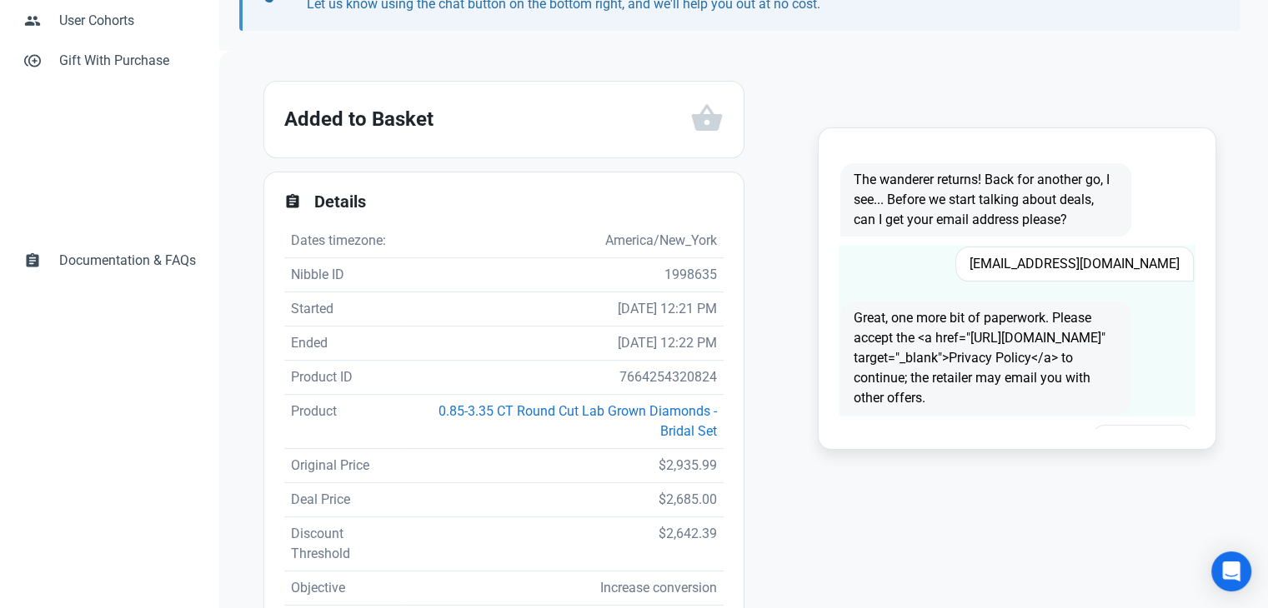
click at [1107, 276] on span "[EMAIL_ADDRESS][DOMAIN_NAME]" at bounding box center [1074, 264] width 238 height 35
click at [1108, 276] on span "[EMAIL_ADDRESS][DOMAIN_NAME]" at bounding box center [1074, 264] width 238 height 35
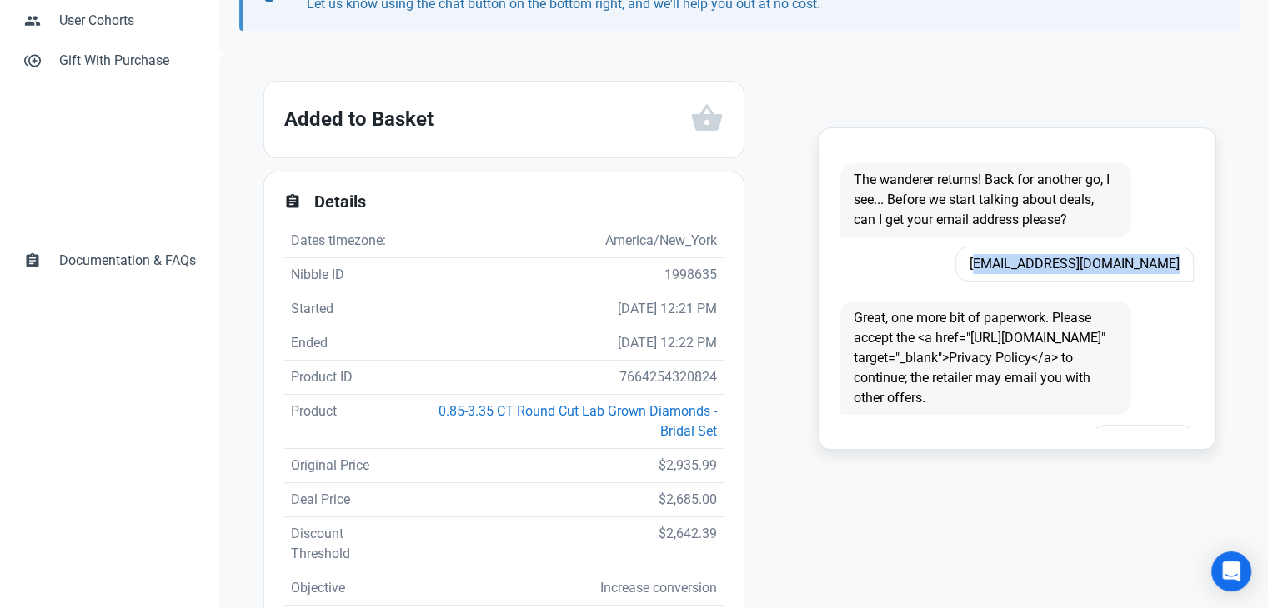
copy span "[EMAIL_ADDRESS][DOMAIN_NAME]"
